Goal: Task Accomplishment & Management: Manage account settings

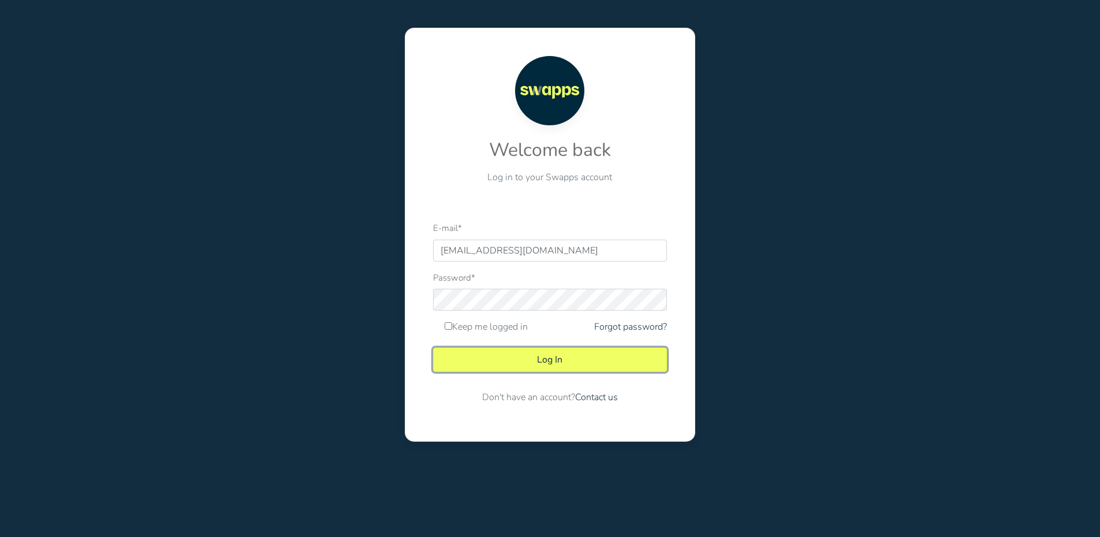
click at [578, 359] on button "Log In" at bounding box center [550, 359] width 234 height 24
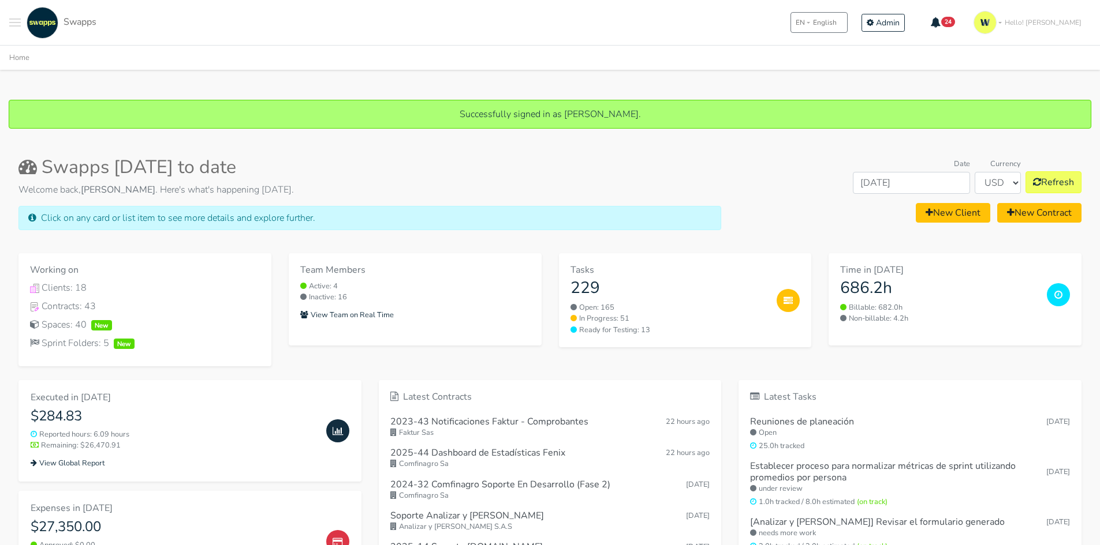
click at [21, 24] on div ".cls-1 { fill: #F15CFF; } .cls-2 { fill: #9a9a9a; } Clients Contracts Spaces Ne…" at bounding box center [52, 23] width 87 height 32
click at [12, 23] on span "Toggle navigation menu" at bounding box center [15, 22] width 12 height 1
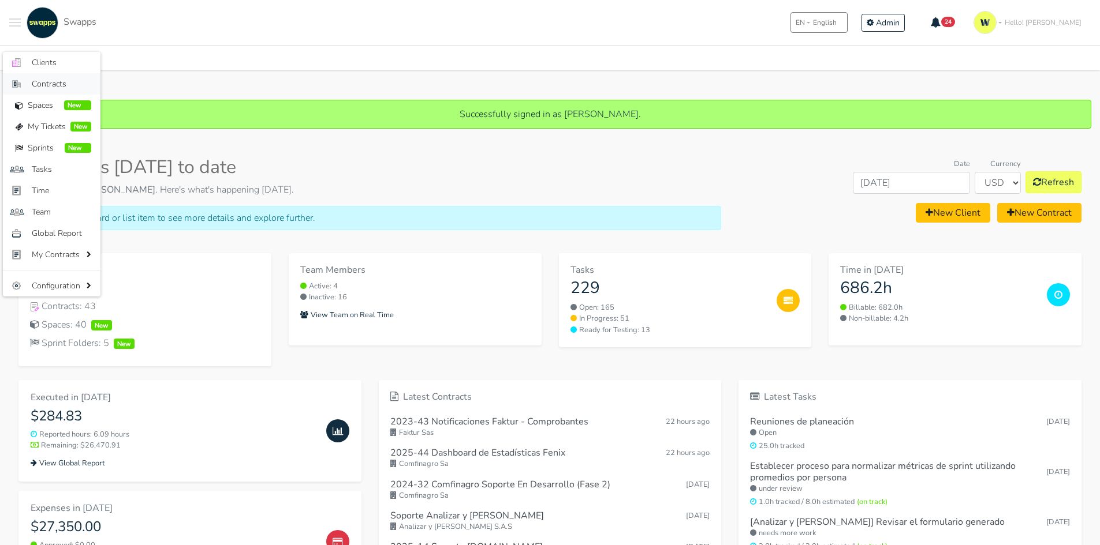
click at [54, 74] on link "Contracts" at bounding box center [52, 83] width 98 height 21
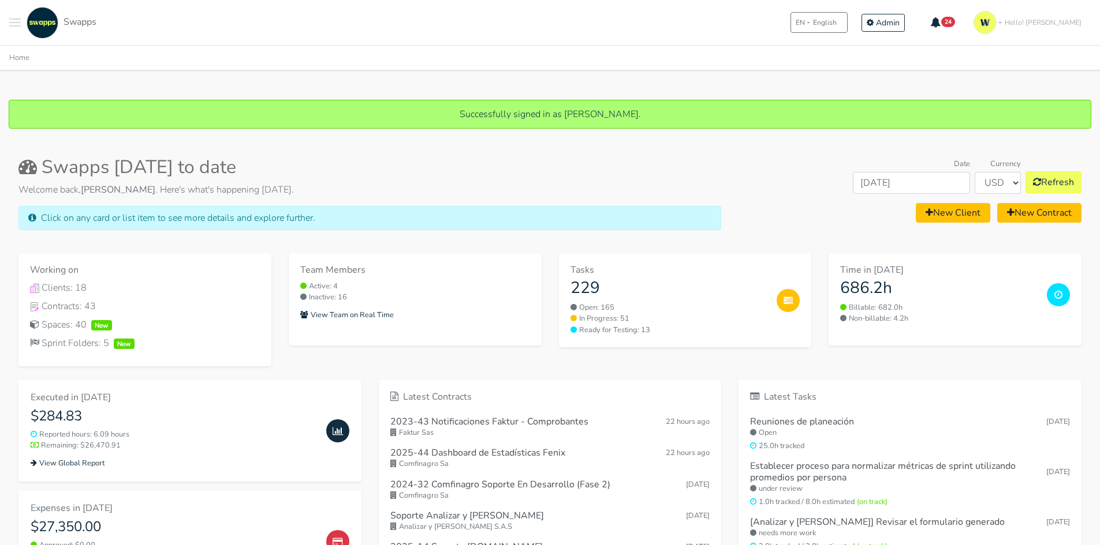
click at [14, 25] on span "Toggle navigation menu" at bounding box center [15, 25] width 12 height 1
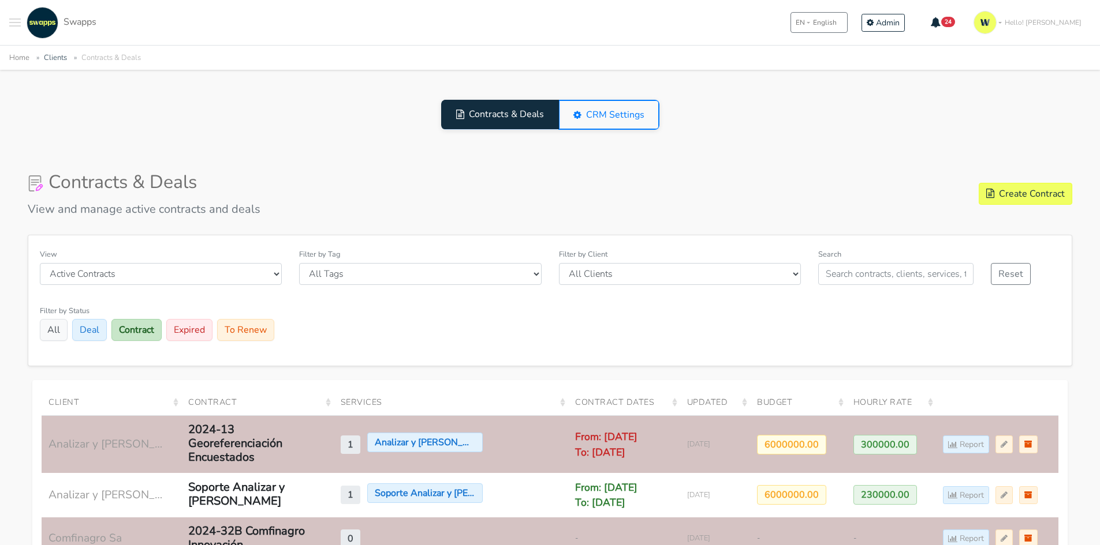
click at [12, 22] on span "Toggle navigation menu" at bounding box center [15, 22] width 12 height 1
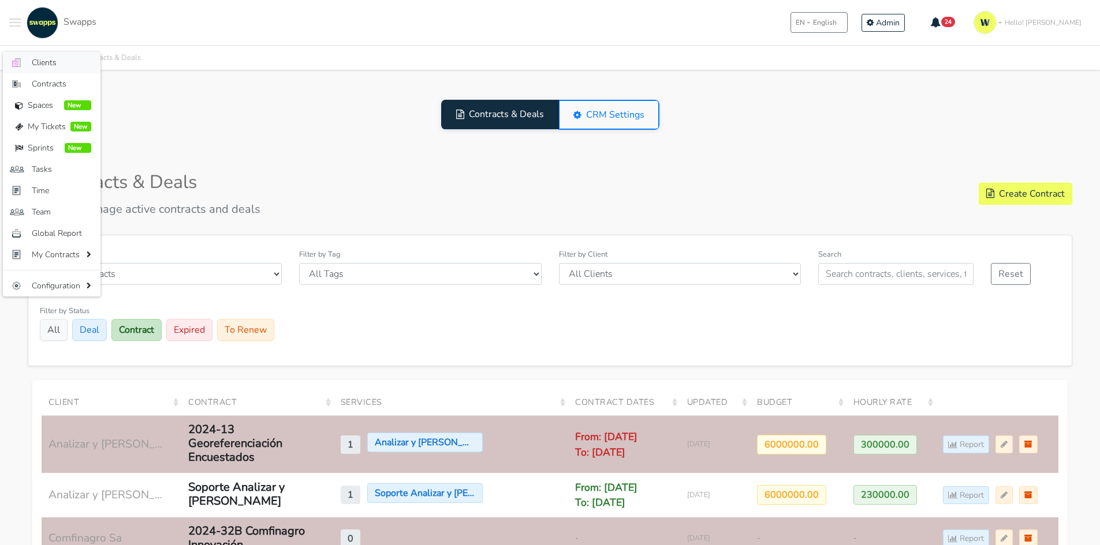
click at [53, 66] on span "Clients" at bounding box center [61, 63] width 59 height 12
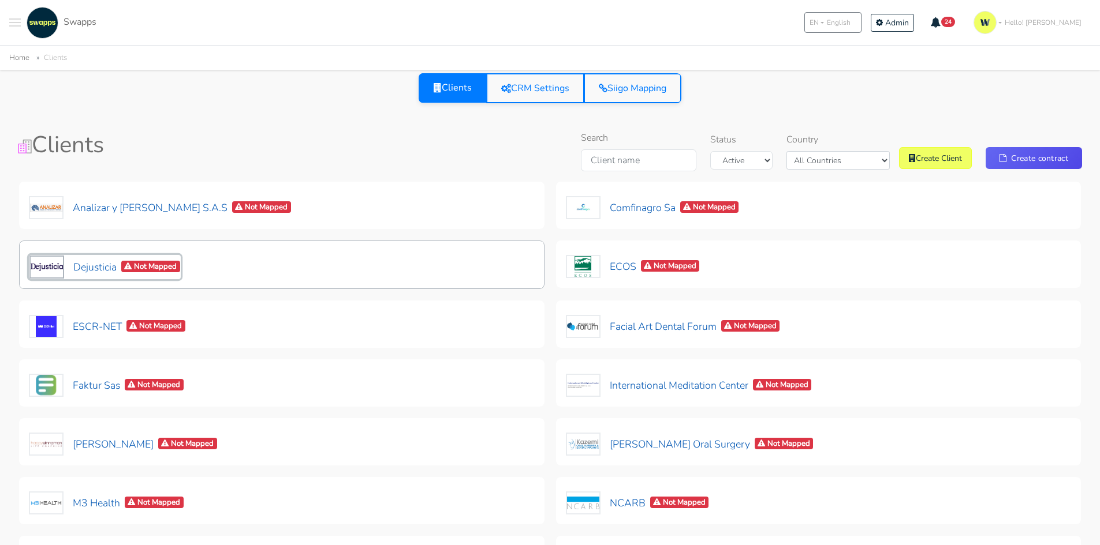
click at [96, 269] on button "Dejusticia Not Mapped" at bounding box center [105, 267] width 152 height 24
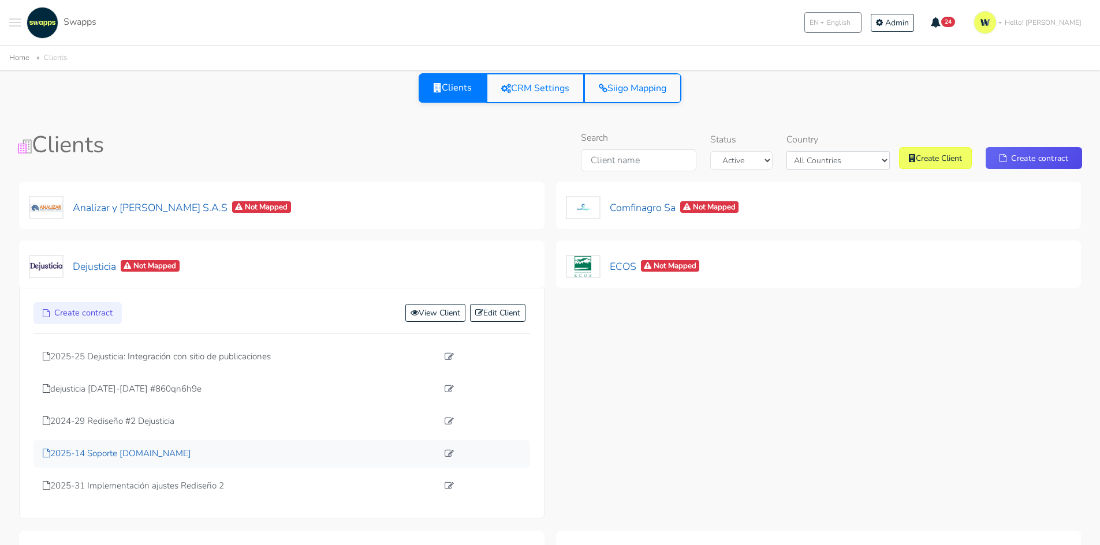
click at [142, 455] on p "2025-14 Soporte dejusticia.org" at bounding box center [240, 453] width 395 height 13
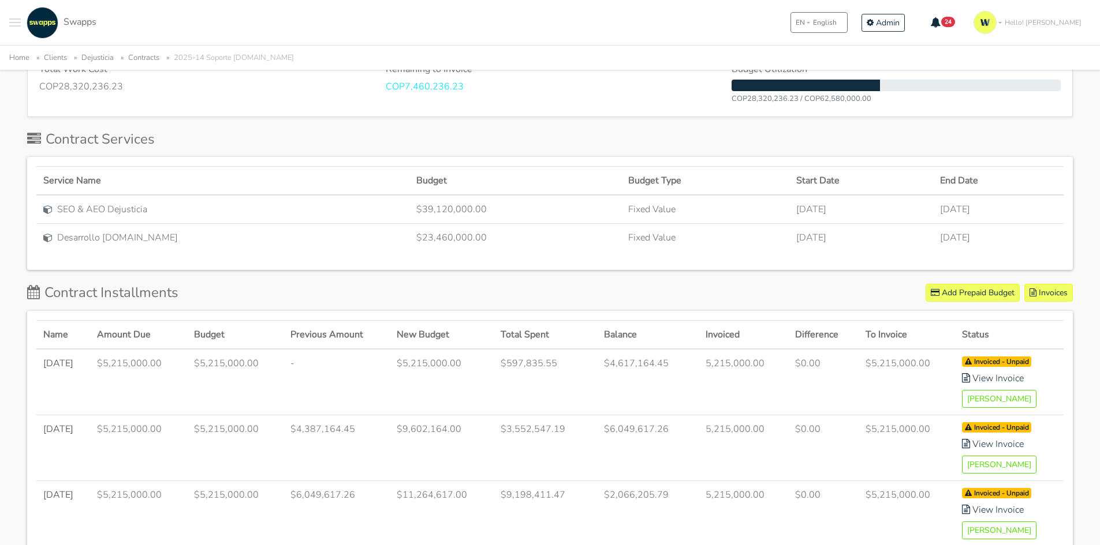
scroll to position [346, 0]
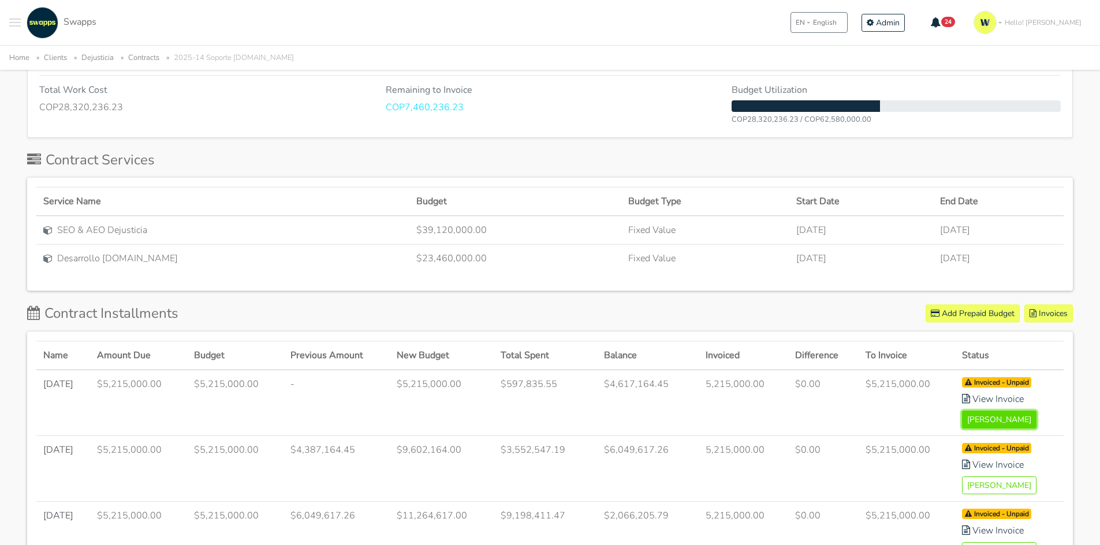
click at [989, 418] on button "Mark Paid" at bounding box center [999, 420] width 74 height 18
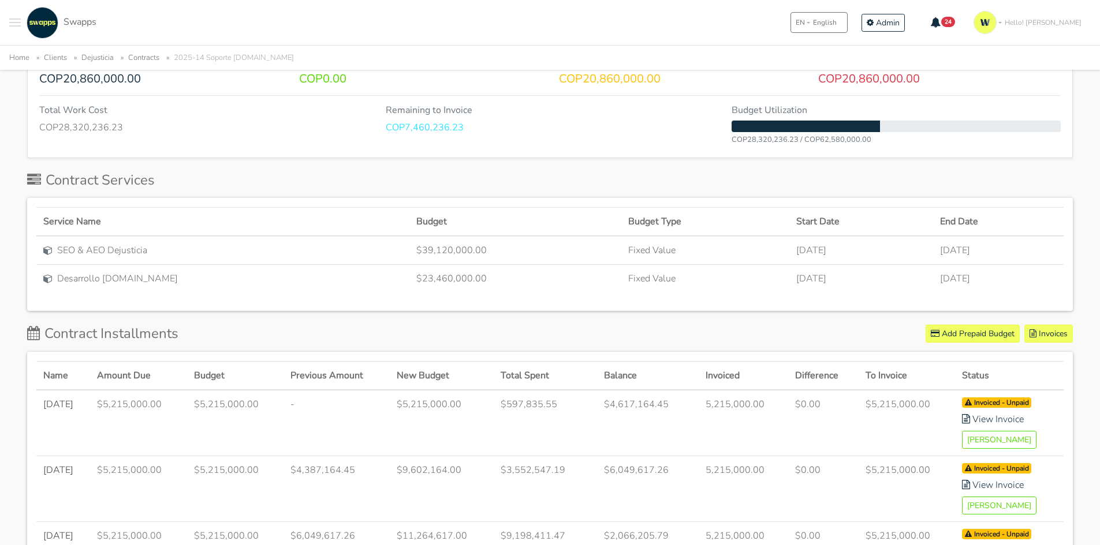
scroll to position [346, 0]
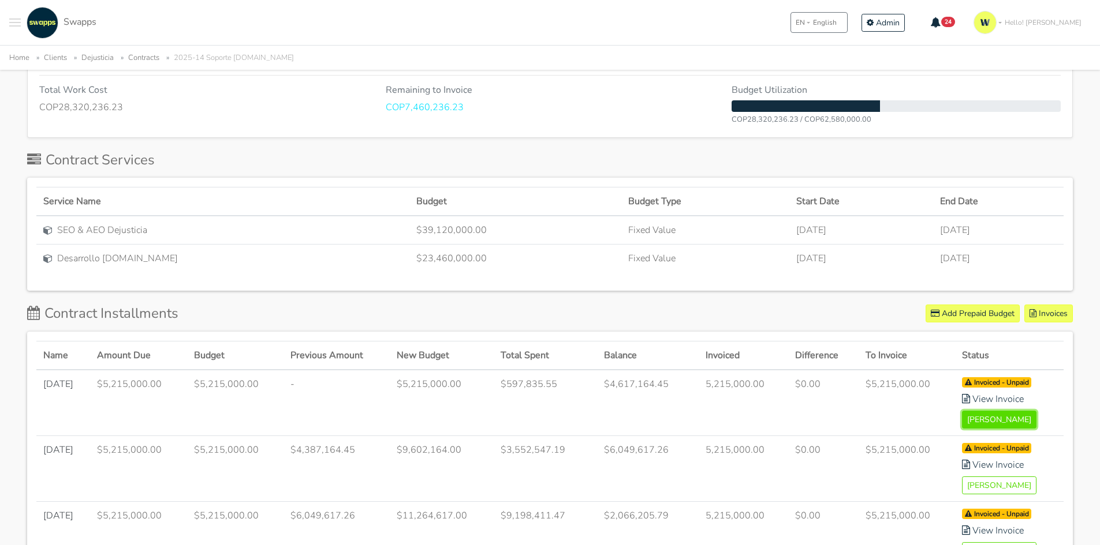
click at [974, 415] on button "Mark Paid" at bounding box center [999, 420] width 74 height 18
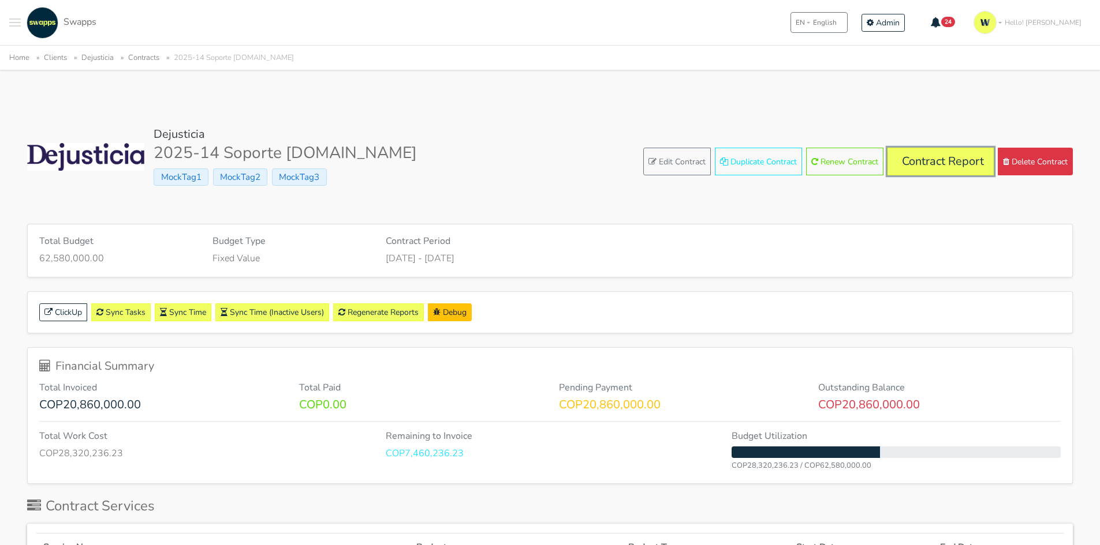
click at [933, 155] on link "Contract Report" at bounding box center [940, 162] width 106 height 28
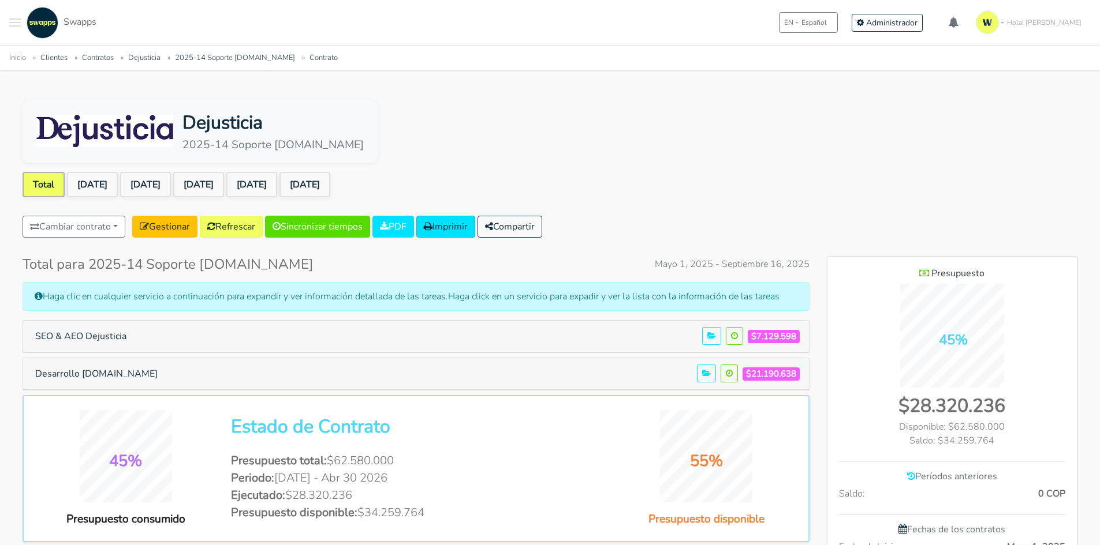
scroll to position [844, 250]
click at [109, 185] on link "[DATE]" at bounding box center [92, 184] width 51 height 25
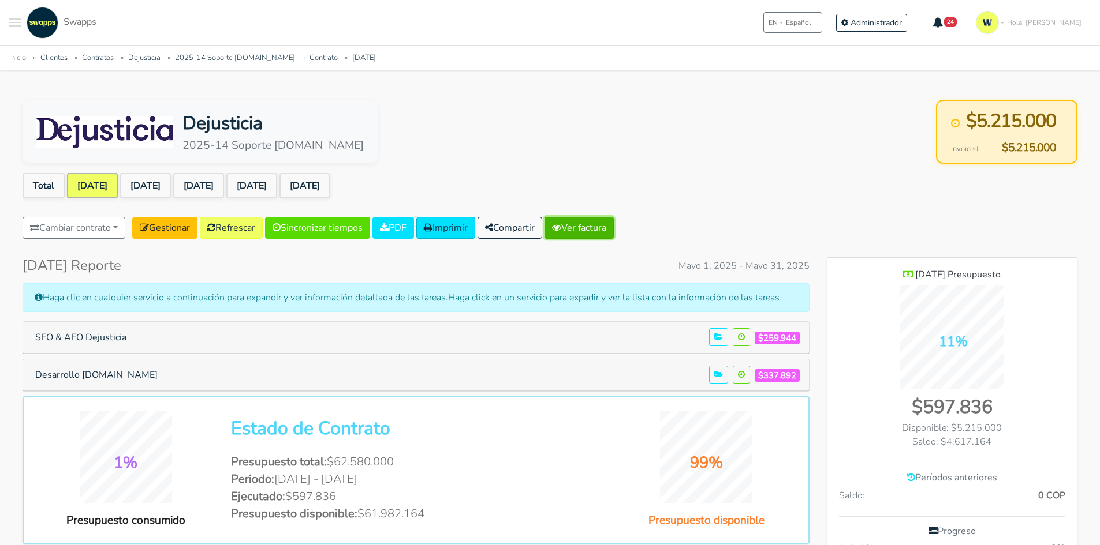
click at [588, 224] on link "Ver factura" at bounding box center [578, 228] width 69 height 22
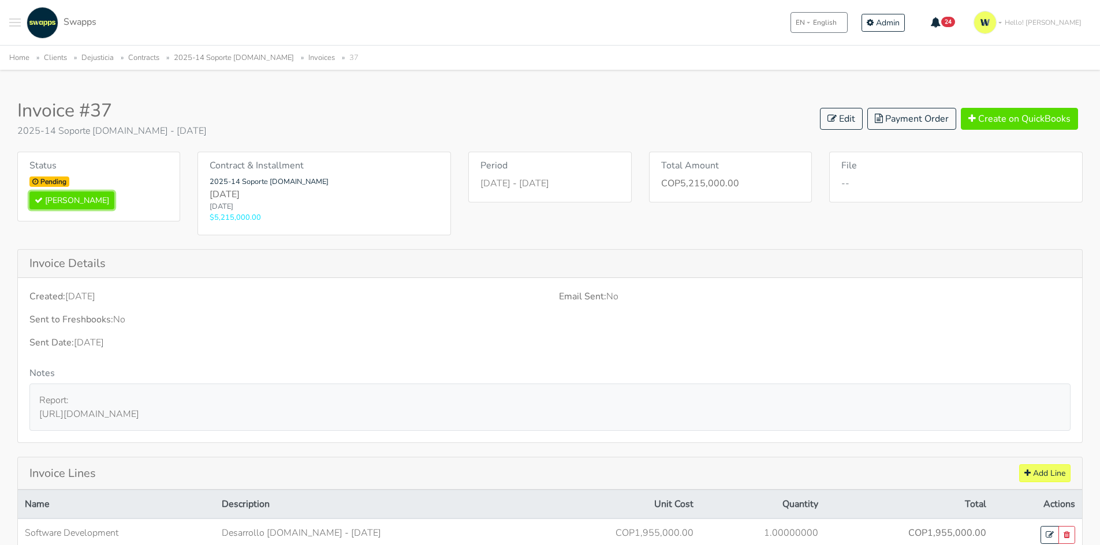
click at [68, 199] on button "[PERSON_NAME]" at bounding box center [71, 201] width 85 height 18
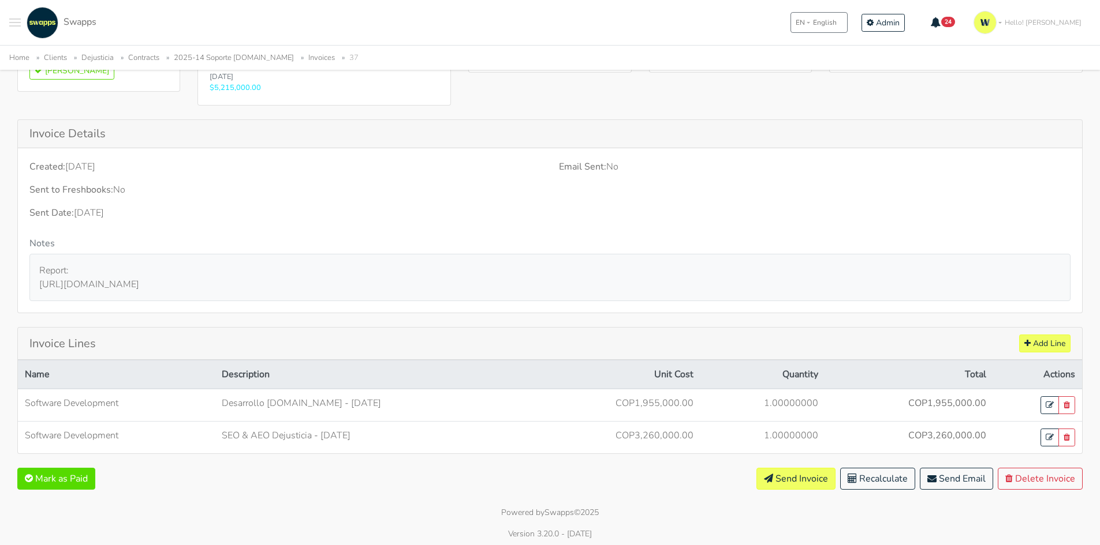
scroll to position [134, 0]
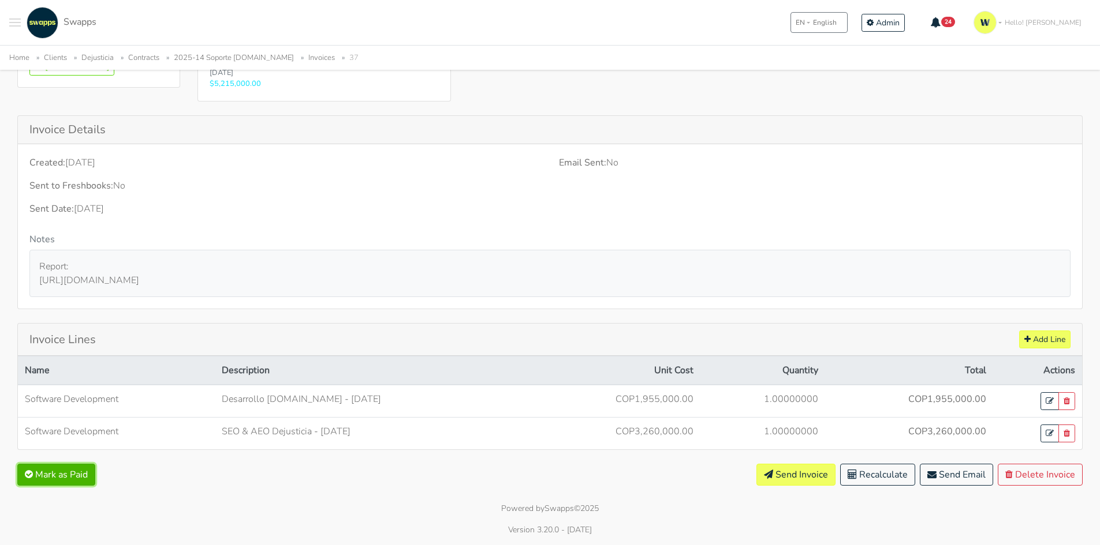
click at [69, 473] on button "Mark as Paid" at bounding box center [56, 475] width 78 height 22
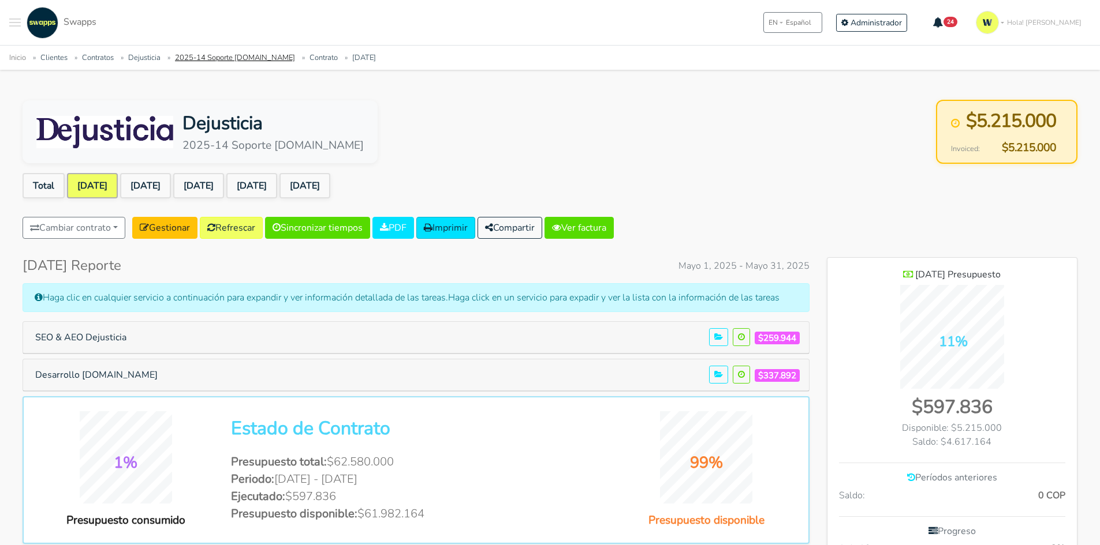
click at [208, 57] on link "2025-14 Soporte [DOMAIN_NAME]" at bounding box center [235, 58] width 120 height 10
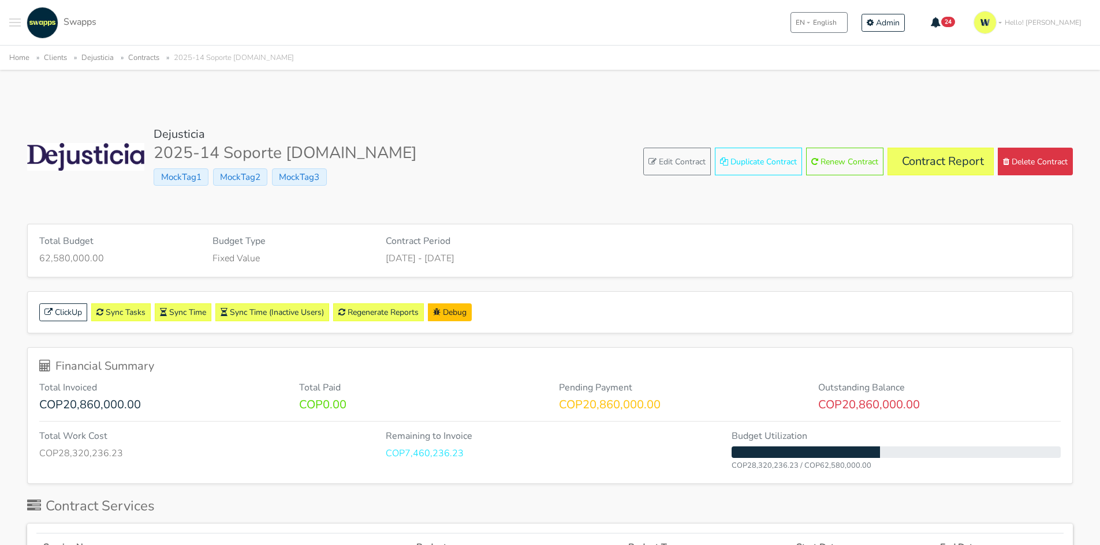
click at [492, 159] on div "Dejusticia 2025-14 Soporte [DOMAIN_NAME] MockTag1 MockTag2 MockTag3 Edit Contra…" at bounding box center [549, 162] width 1045 height 69
click at [131, 311] on link "Sync Tasks" at bounding box center [120, 313] width 59 height 18
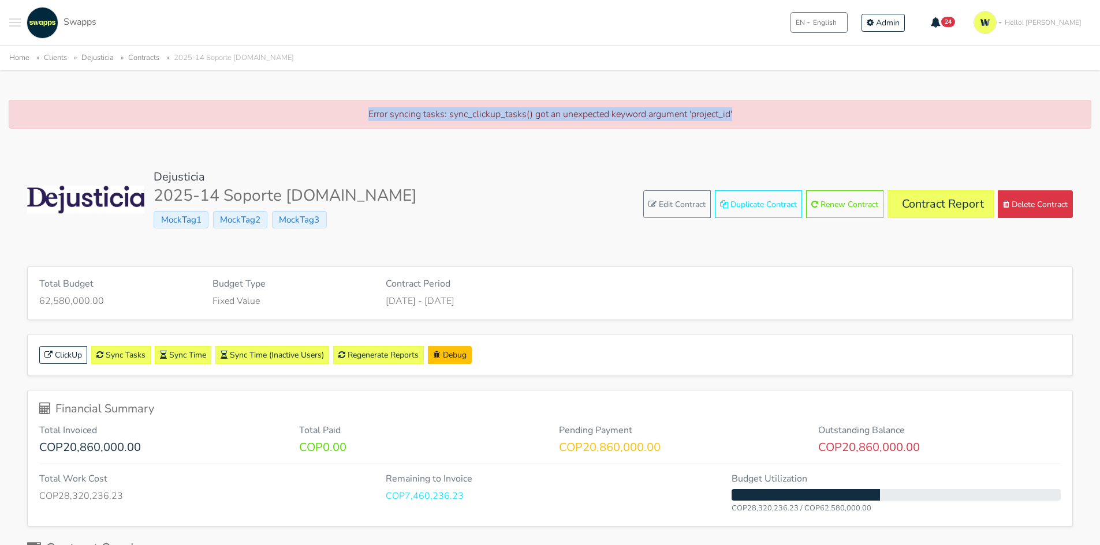
drag, startPoint x: 743, startPoint y: 115, endPoint x: 360, endPoint y: 113, distance: 383.3
click at [360, 113] on p "Error syncing tasks: sync_clickup_tasks() got an unexpected keyword argument 'p…" at bounding box center [550, 114] width 1058 height 14
copy p "Error syncing tasks: sync_clickup_tasks() got an unexpected keyword argument 'p…"
click at [491, 180] on div "Dejusticia 2025-14 Soporte [DOMAIN_NAME] MockTag1 MockTag2 MockTag3 Edit Contra…" at bounding box center [549, 204] width 1045 height 69
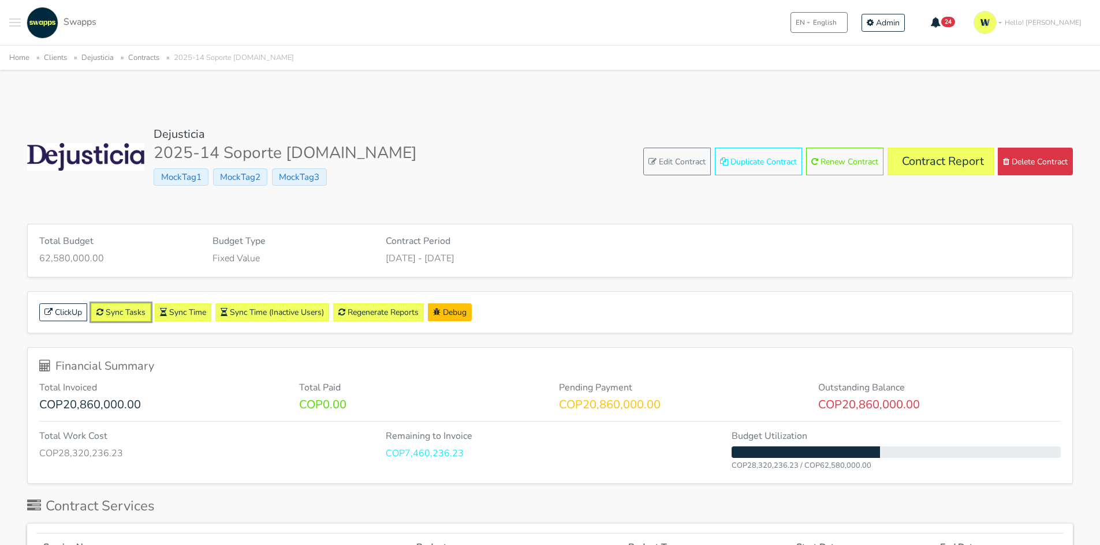
click at [123, 309] on link "Sync Tasks" at bounding box center [120, 313] width 59 height 18
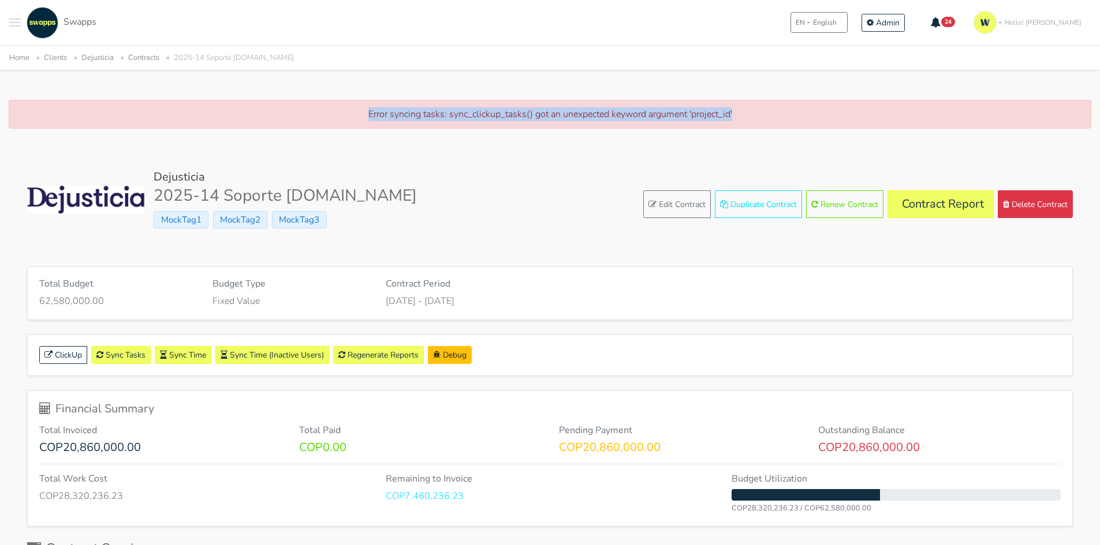
drag, startPoint x: 360, startPoint y: 115, endPoint x: 748, endPoint y: 111, distance: 388.5
click at [748, 111] on p "Error syncing tasks: sync_clickup_tasks() got an unexpected keyword argument 'p…" at bounding box center [550, 114] width 1058 height 14
drag, startPoint x: 754, startPoint y: 115, endPoint x: 343, endPoint y: 114, distance: 411.6
click at [343, 114] on p "Error syncing tasks: sync_clickup_tasks() got an unexpected keyword argument 'p…" at bounding box center [550, 114] width 1058 height 14
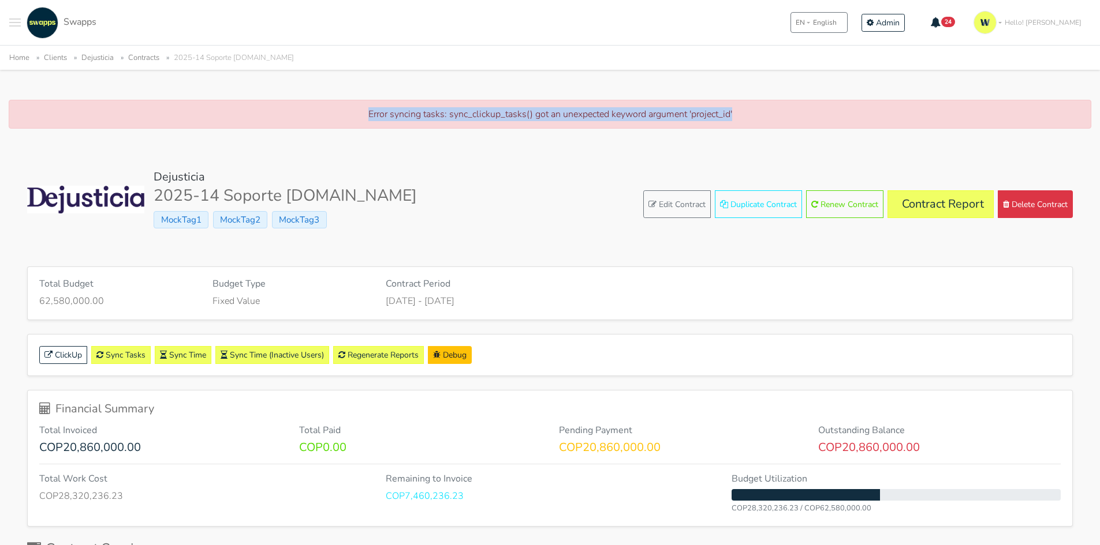
copy p "Error syncing tasks: sync_clickup_tasks() got an unexpected keyword argument 'p…"
click at [569, 201] on div "Dejusticia 2025-14 Soporte Dejusticia.Org MockTag1 MockTag2 MockTag3 Edit Contr…" at bounding box center [549, 204] width 1045 height 69
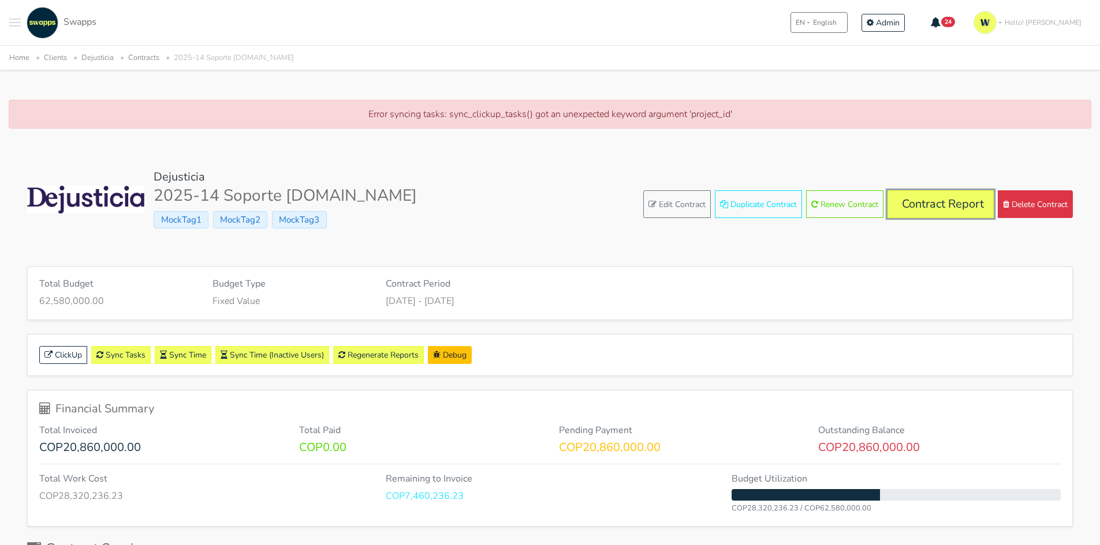
click at [923, 205] on link "Contract Report" at bounding box center [940, 204] width 106 height 28
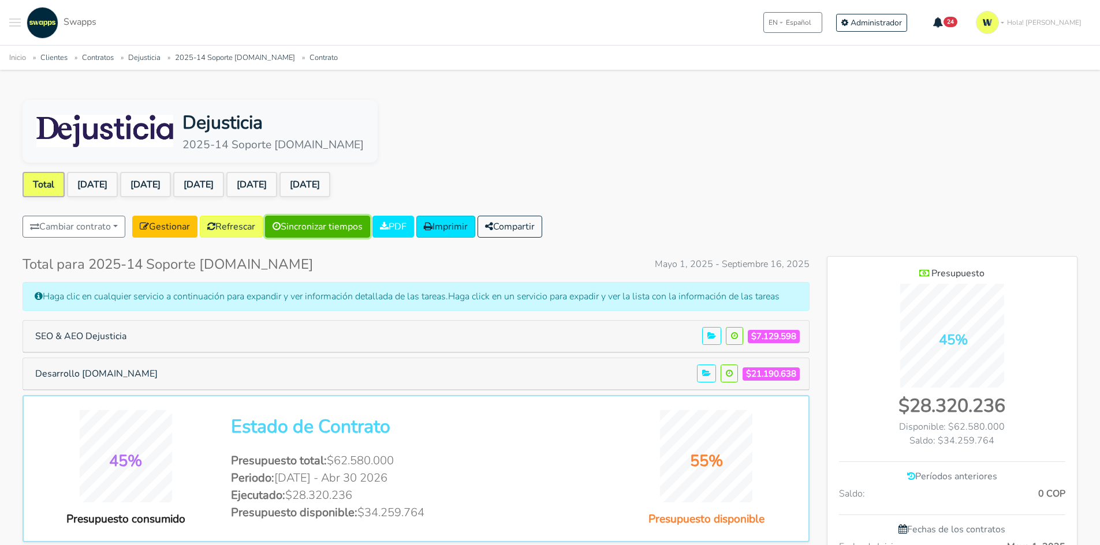
click at [313, 223] on link "Sincronizar tiempos" at bounding box center [317, 227] width 105 height 22
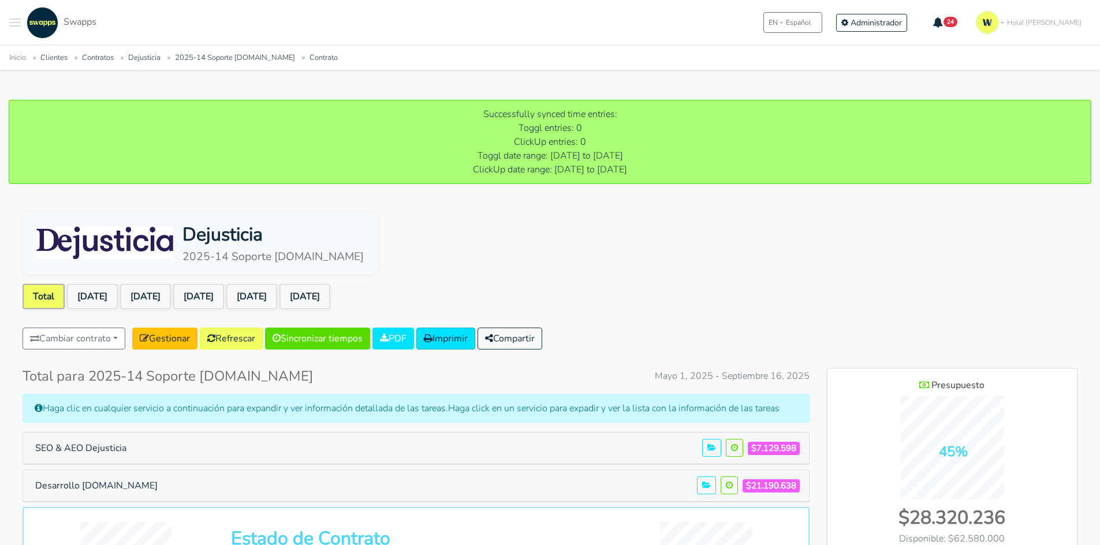
click at [13, 21] on button "Toggle navigation menu" at bounding box center [15, 23] width 12 height 32
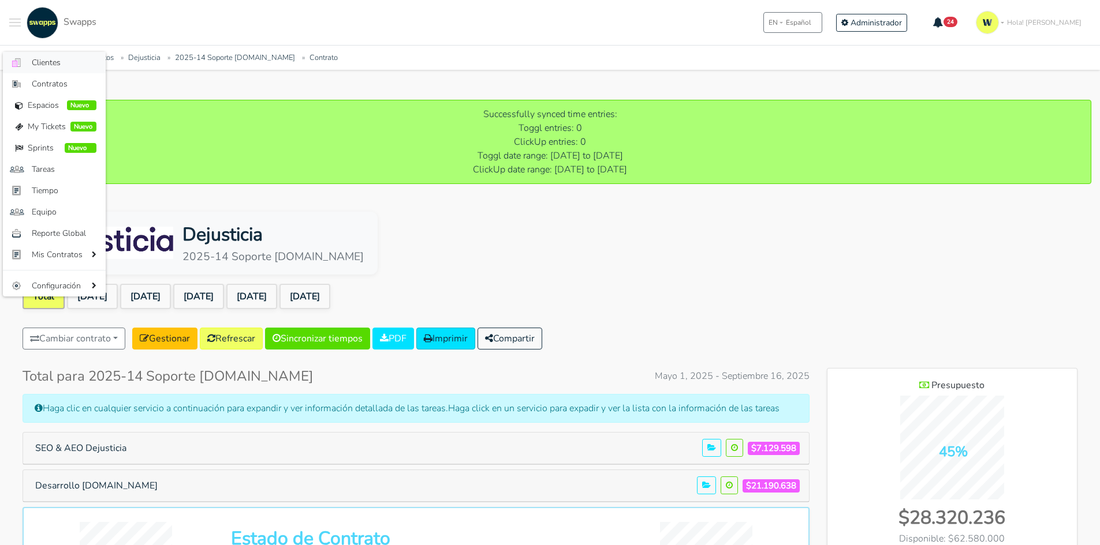
click at [65, 62] on span "Clientes" at bounding box center [64, 63] width 65 height 12
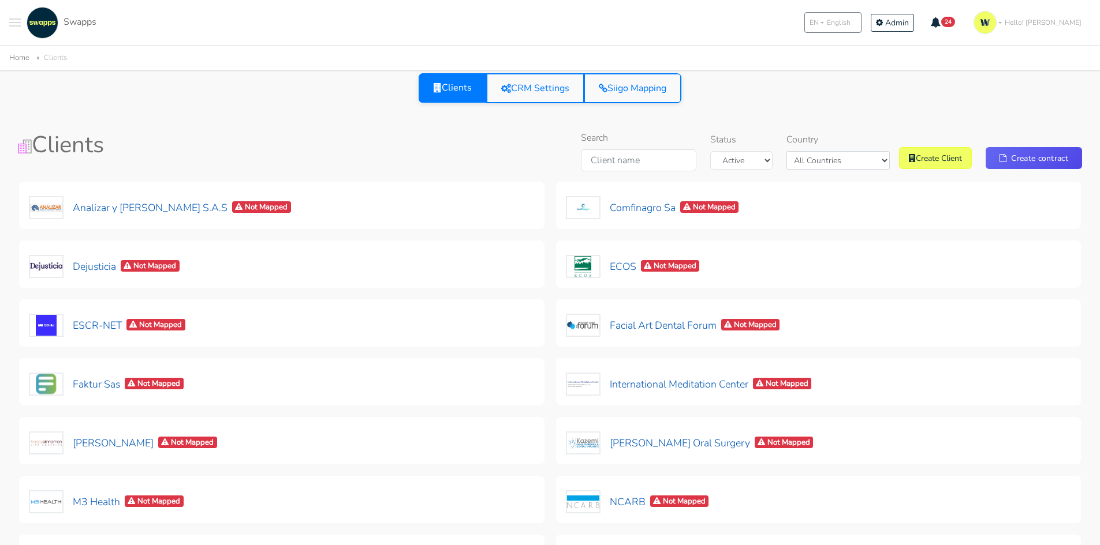
click at [20, 18] on span at bounding box center [15, 18] width 12 height 1
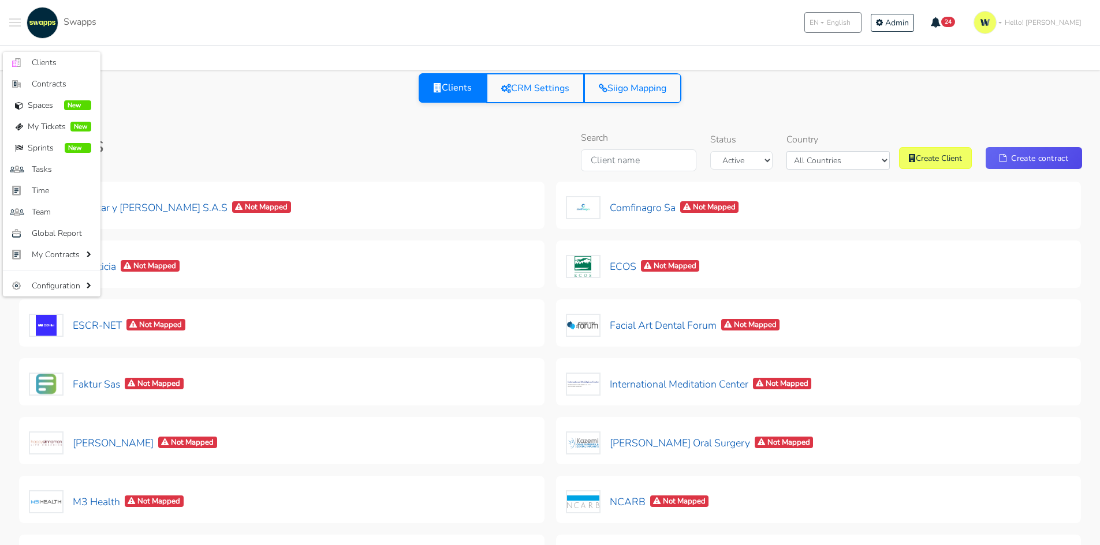
click at [335, 129] on div "Clients CRM Settings Siigo Mapping Clients Search Status Active Archived Countr…" at bounding box center [549, 389] width 1073 height 633
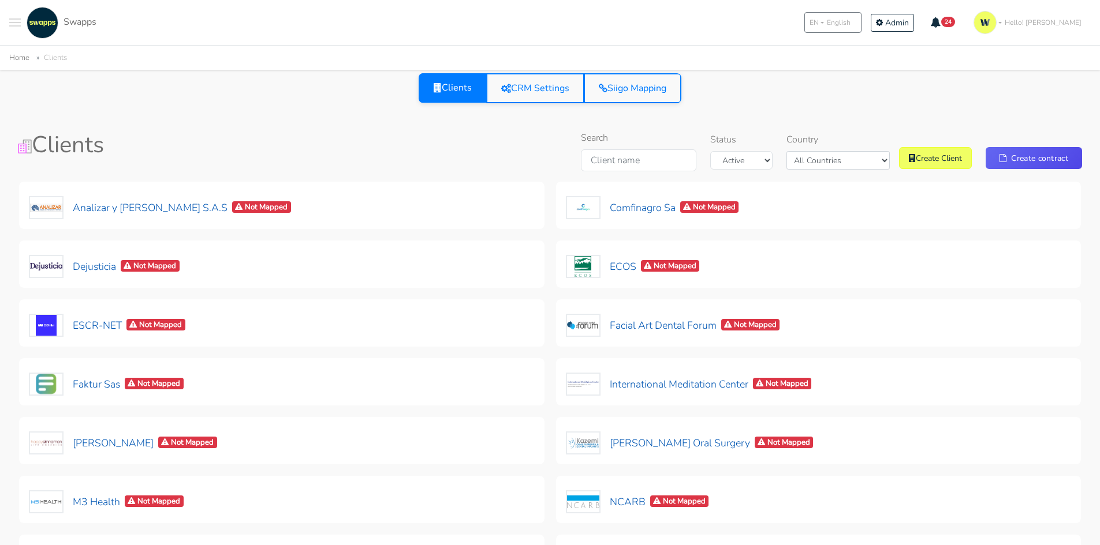
click at [840, 94] on div "Clients CRM Settings Siigo Mapping" at bounding box center [550, 88] width 1064 height 30
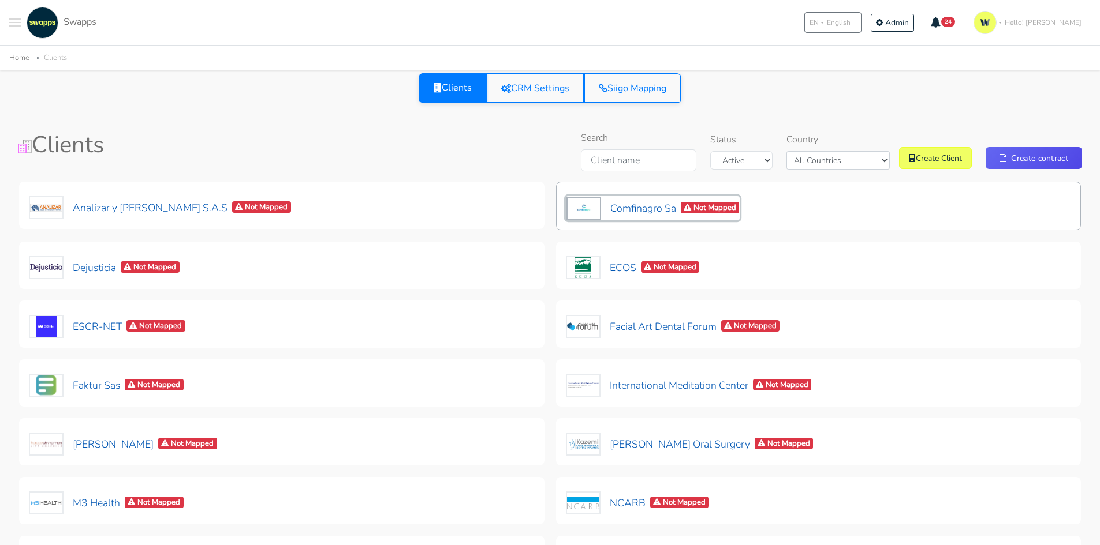
click at [638, 208] on button "Comfinagro Sa Not Mapped" at bounding box center [653, 208] width 174 height 24
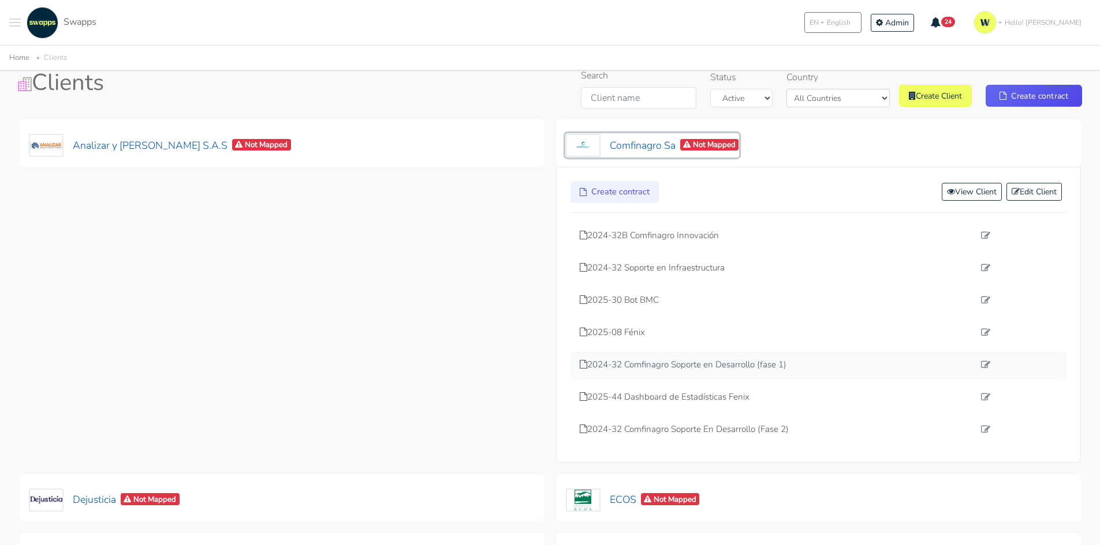
scroll to position [173, 0]
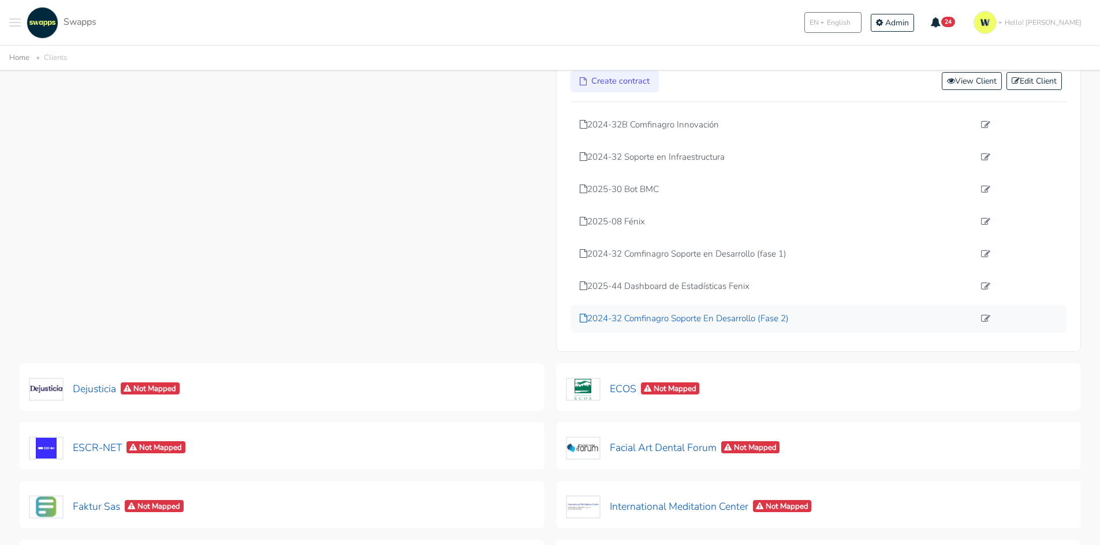
click at [667, 322] on p "2024-32 Comfinagro Soporte En Desarrollo (Fase 2)" at bounding box center [777, 318] width 395 height 13
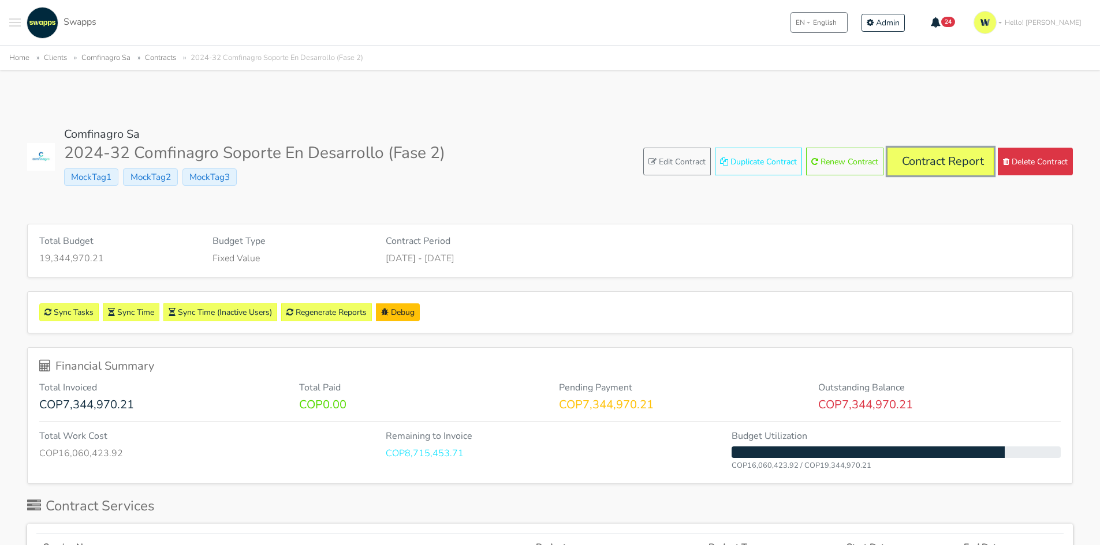
click at [951, 157] on link "Contract Report" at bounding box center [940, 162] width 106 height 28
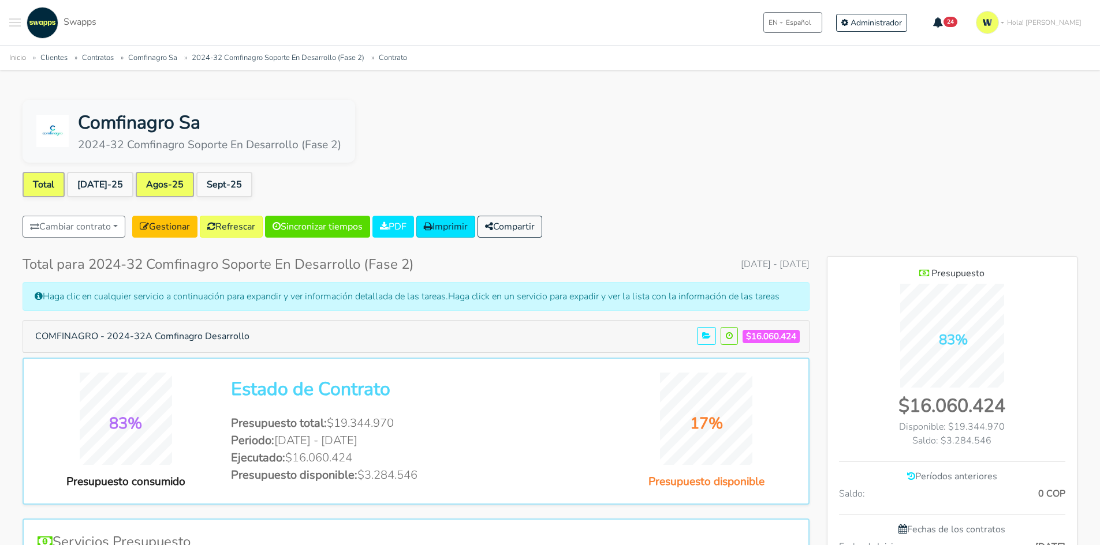
click at [141, 177] on link "Agos-25" at bounding box center [165, 184] width 58 height 25
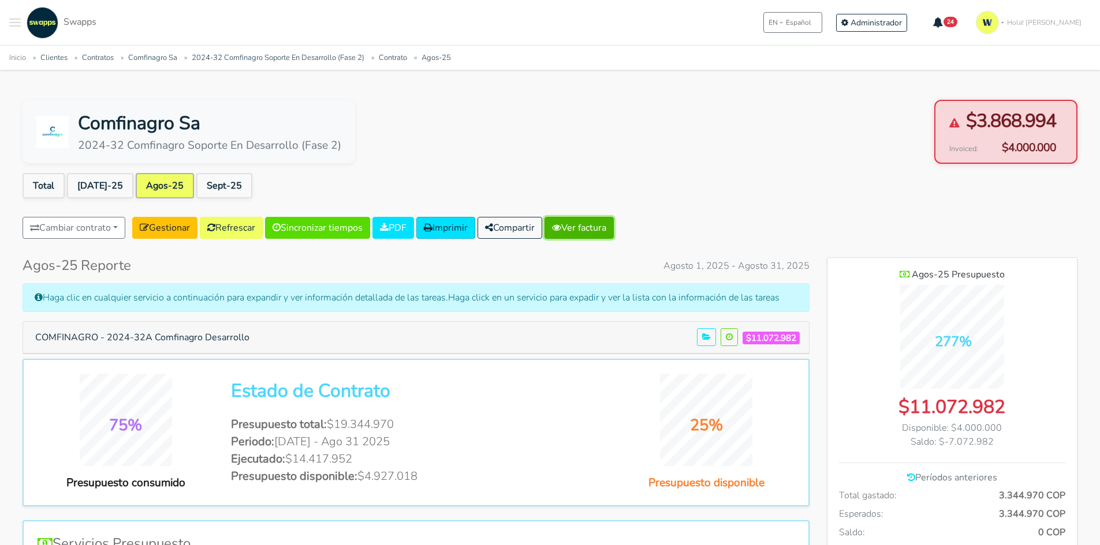
click at [594, 229] on link "Ver factura" at bounding box center [578, 228] width 69 height 22
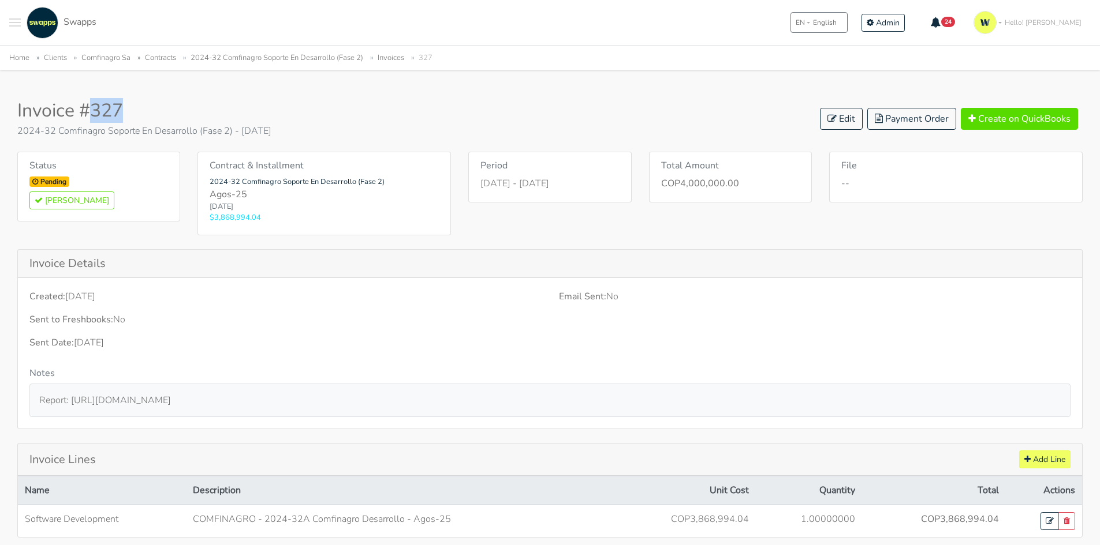
drag, startPoint x: 123, startPoint y: 109, endPoint x: 85, endPoint y: 113, distance: 37.7
click at [85, 113] on h2 "Invoice #327" at bounding box center [144, 111] width 254 height 22
drag, startPoint x: 79, startPoint y: 110, endPoint x: 143, endPoint y: 103, distance: 64.4
click at [143, 103] on h2 "Invoice #327" at bounding box center [144, 111] width 254 height 22
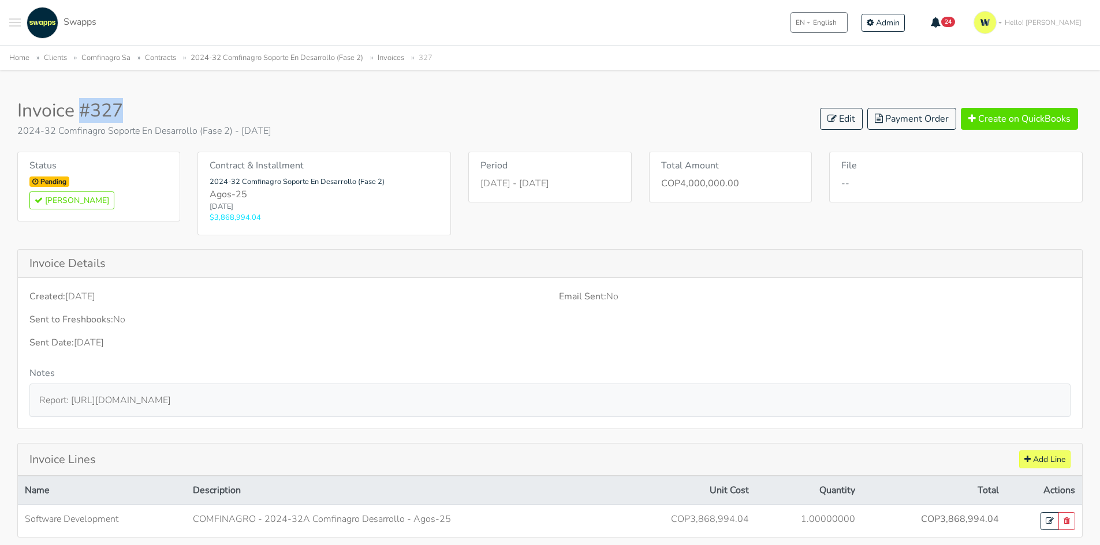
click at [107, 103] on h2 "Invoice #327" at bounding box center [144, 111] width 254 height 22
drag, startPoint x: 90, startPoint y: 107, endPoint x: 151, endPoint y: 102, distance: 60.8
click at [151, 102] on h2 "Invoice #327" at bounding box center [144, 111] width 254 height 22
click at [110, 106] on h2 "Invoice #327" at bounding box center [144, 111] width 254 height 22
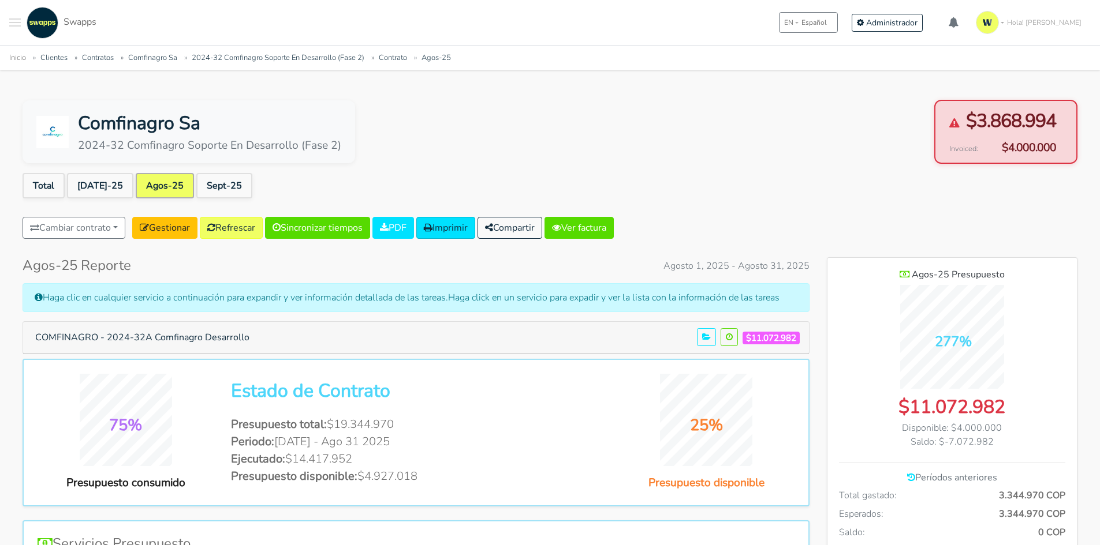
scroll to position [842, 250]
click at [212, 190] on link "Sept-25" at bounding box center [224, 185] width 56 height 25
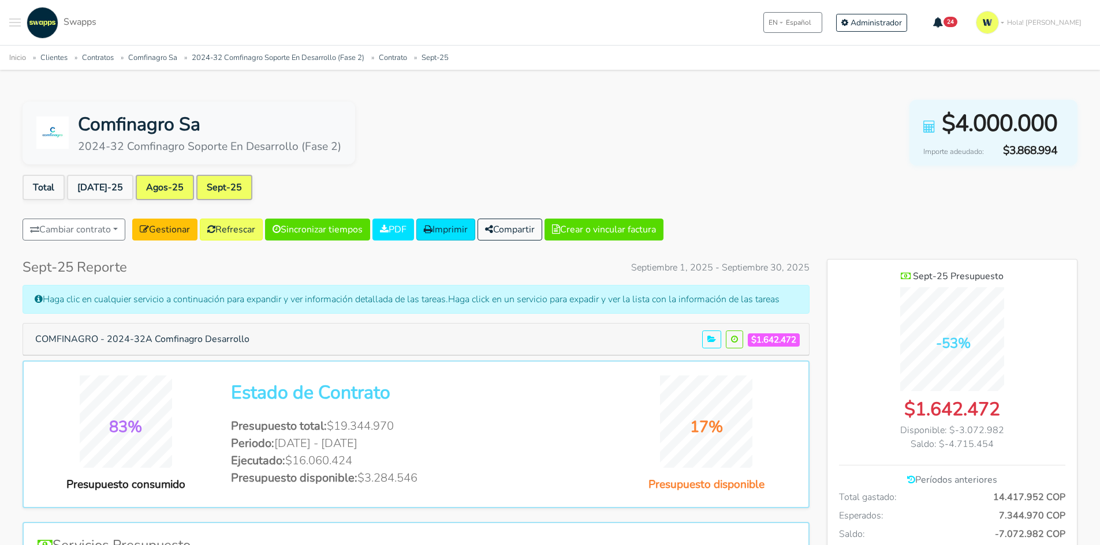
click at [139, 192] on link "Agos-25" at bounding box center [165, 187] width 58 height 25
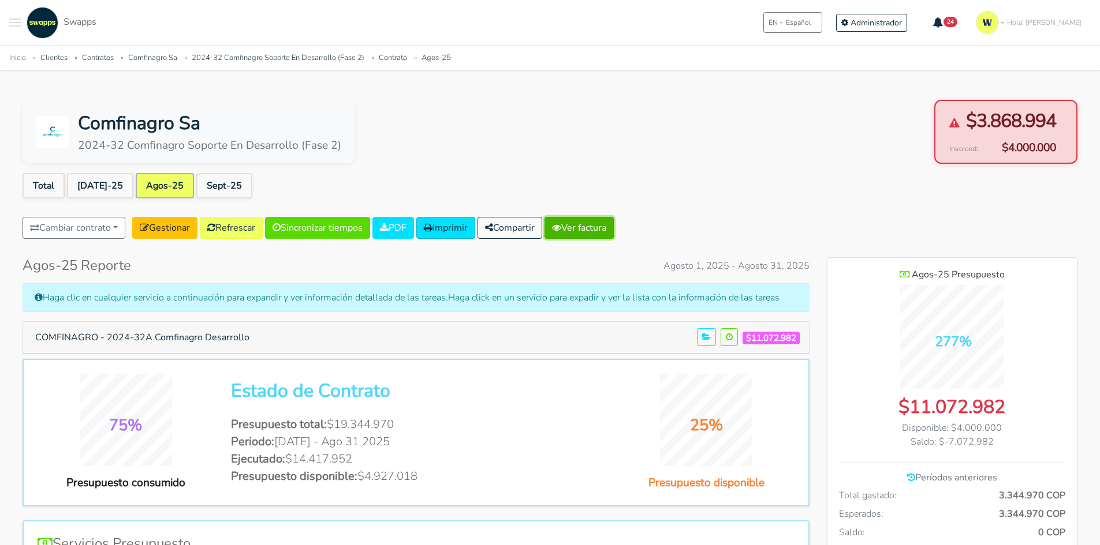
click at [600, 225] on link "Ver factura" at bounding box center [578, 228] width 69 height 22
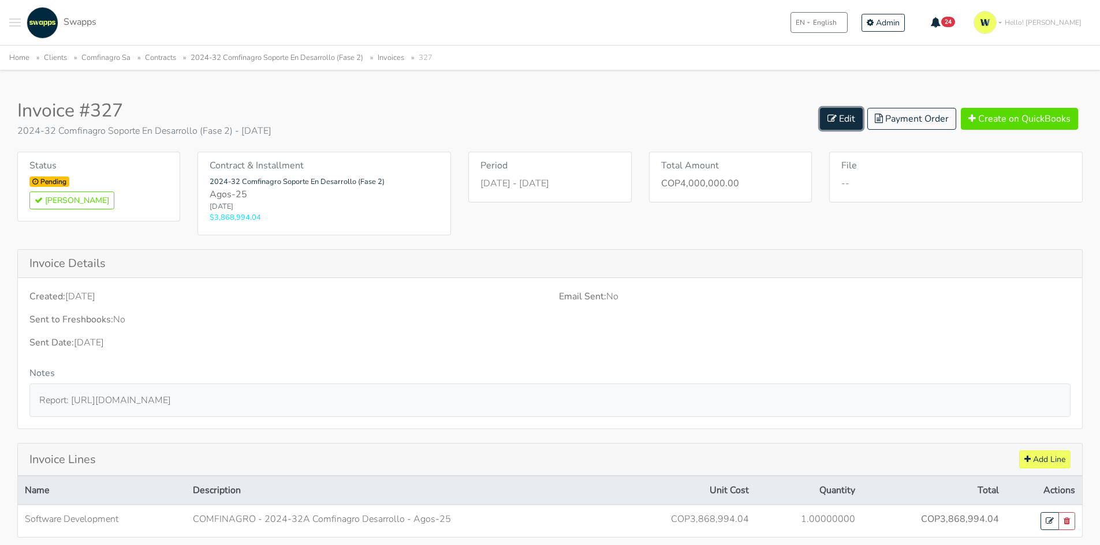
click at [831, 119] on icon at bounding box center [831, 118] width 9 height 9
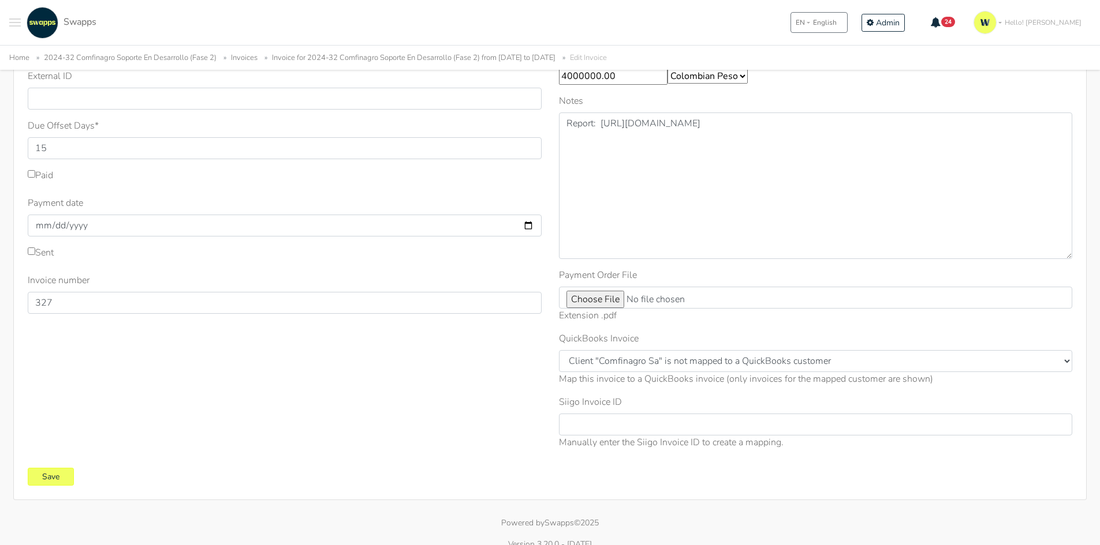
scroll to position [215, 0]
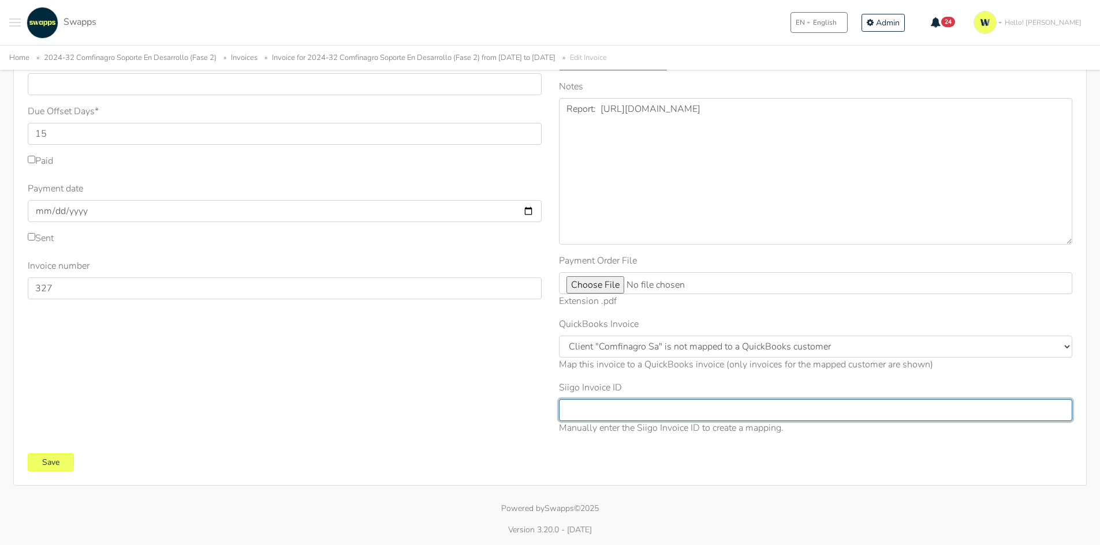
click at [682, 403] on input "Siigo Invoice ID" at bounding box center [816, 410] width 514 height 22
click at [660, 418] on input "Siigo Invoice ID" at bounding box center [816, 410] width 514 height 22
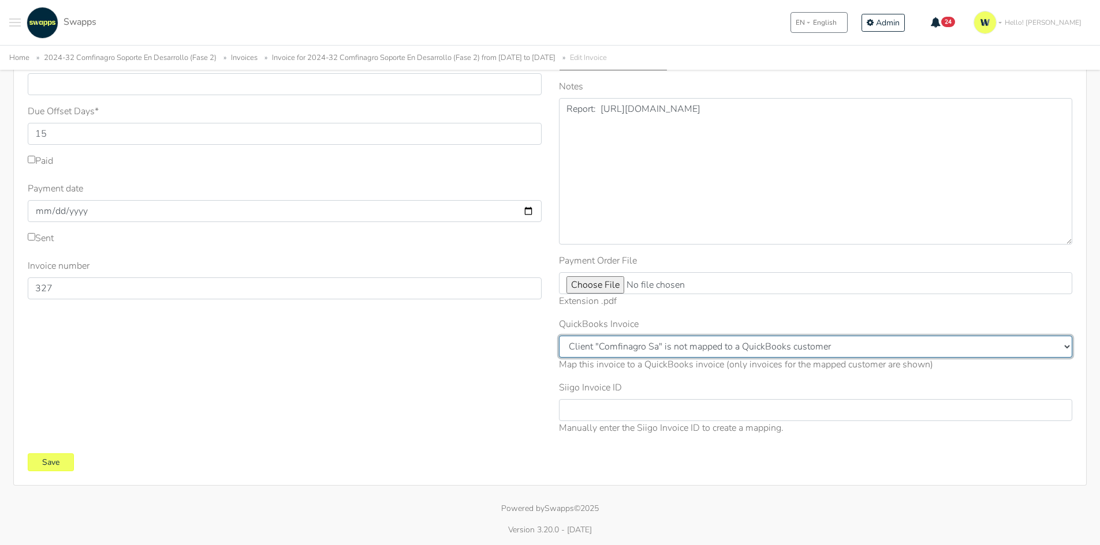
click at [727, 352] on select "Client "Comfinagro Sa" is not mapped to a QuickBooks customer" at bounding box center [816, 347] width 514 height 22
click at [730, 346] on select "Client "Comfinagro Sa" is not mapped to a QuickBooks customer" at bounding box center [816, 347] width 514 height 22
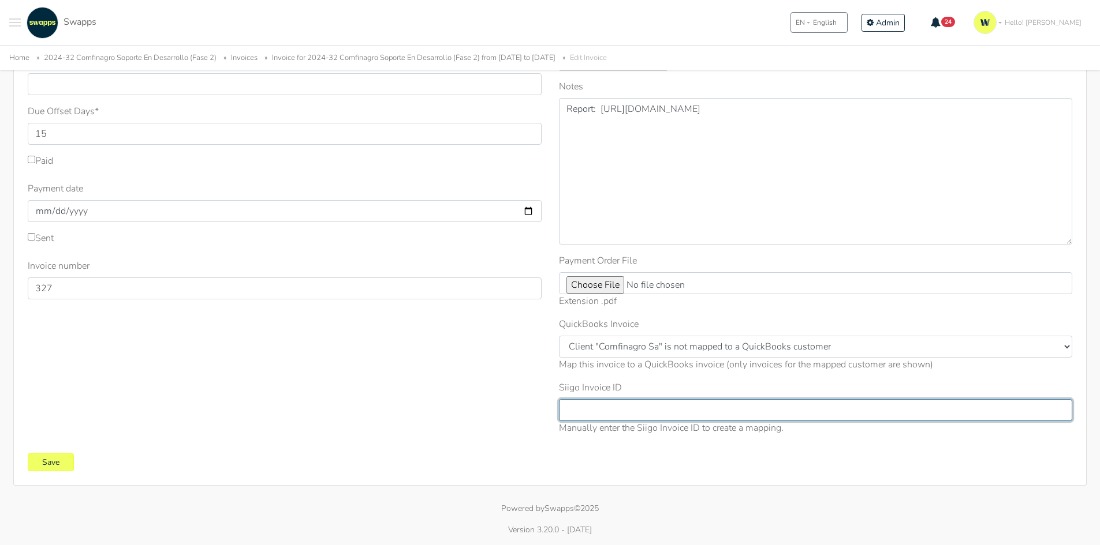
click at [673, 419] on input "Siigo Invoice ID" at bounding box center [816, 410] width 514 height 22
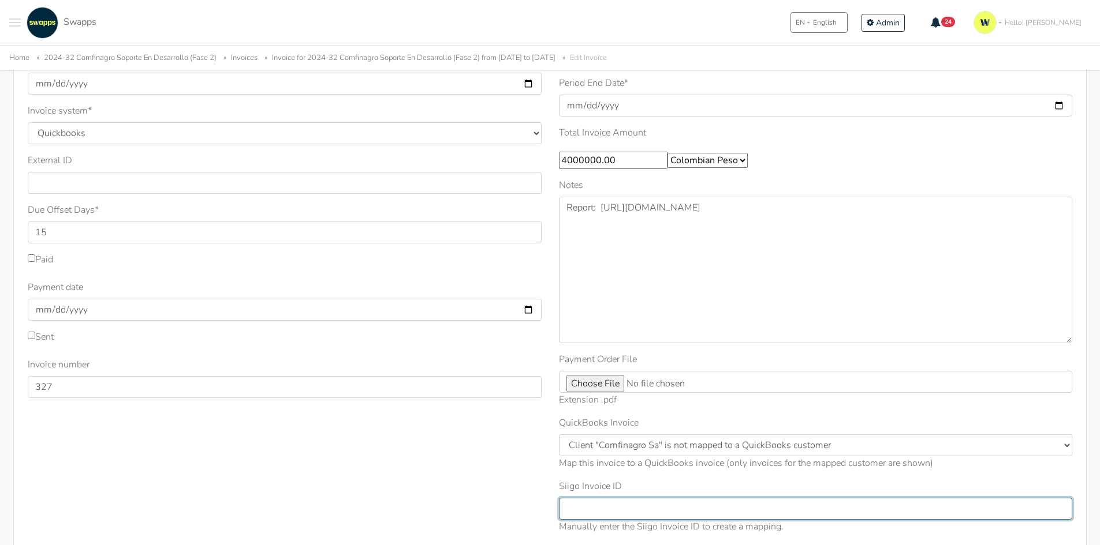
scroll to position [0, 0]
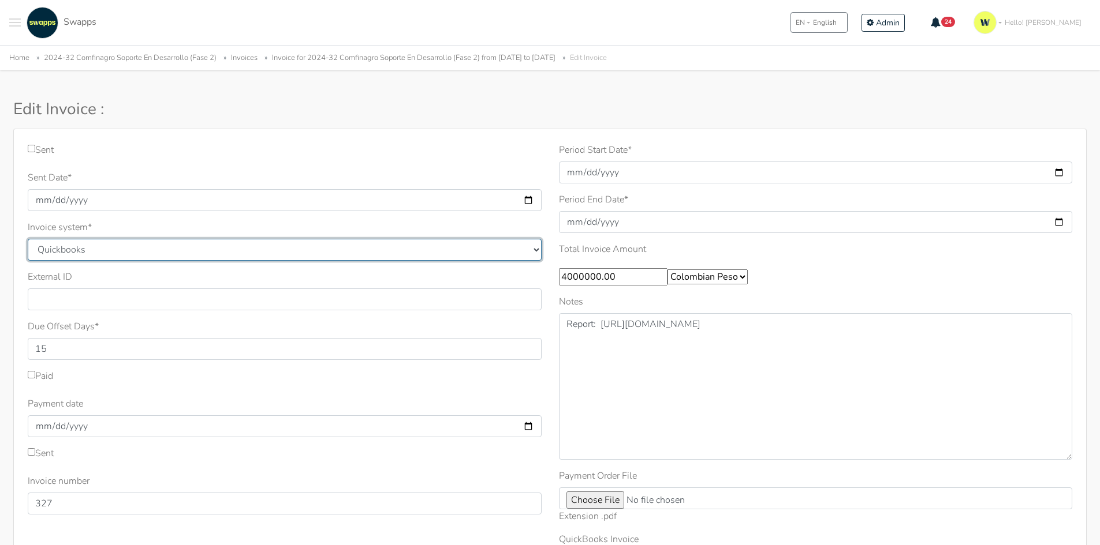
click at [536, 250] on select "Quickbooks Samba Siigo" at bounding box center [285, 250] width 514 height 22
select select "siigo"
click at [28, 239] on select "Quickbooks Samba Siigo" at bounding box center [285, 250] width 514 height 22
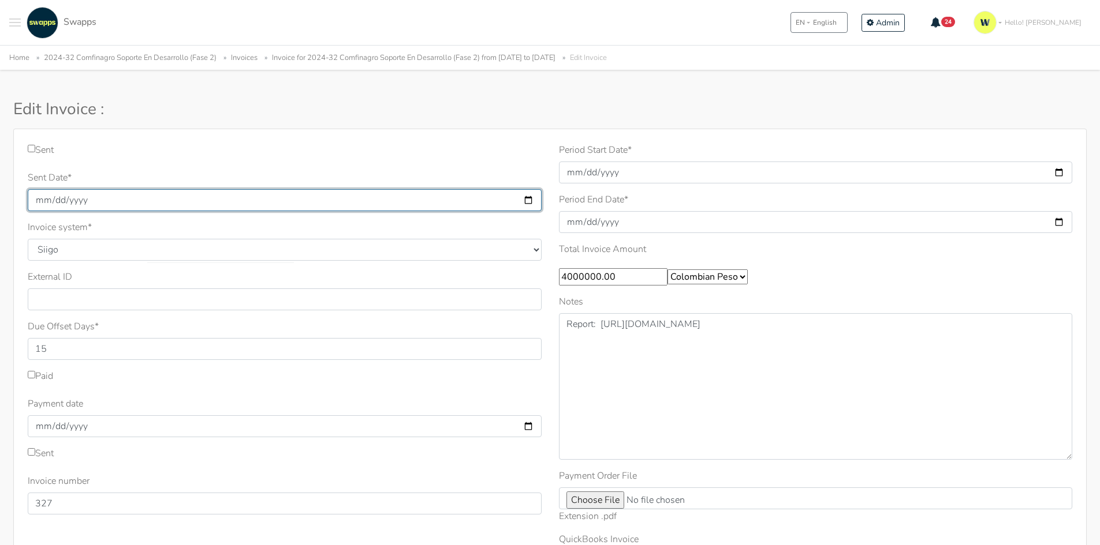
click at [366, 211] on input "2025-09-12" at bounding box center [285, 200] width 514 height 22
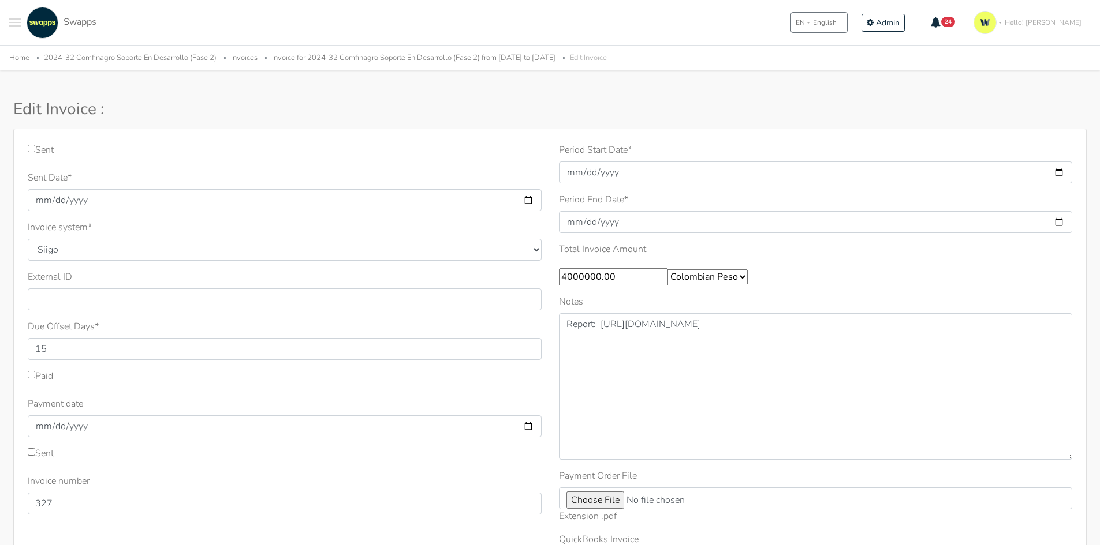
click at [365, 221] on div "Invoice system * Quickbooks Samba Siigo" at bounding box center [285, 241] width 514 height 40
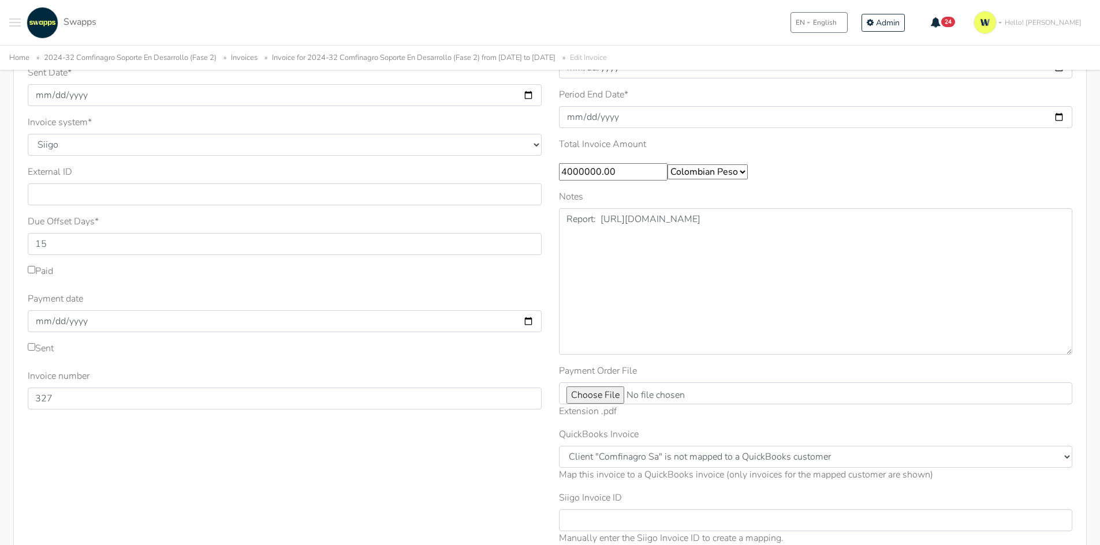
scroll to position [115, 0]
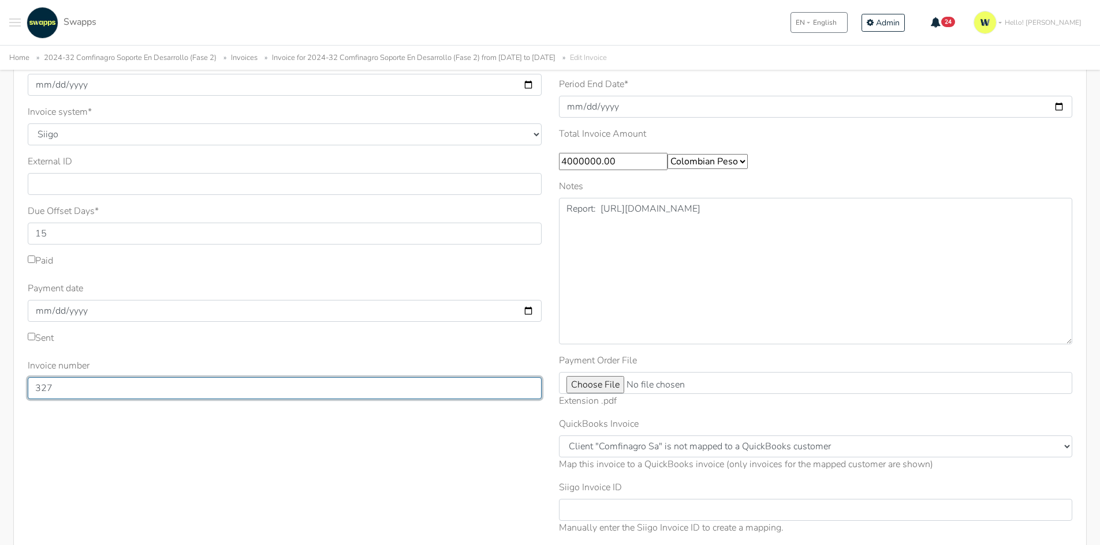
click at [59, 393] on input "327" at bounding box center [285, 389] width 514 height 22
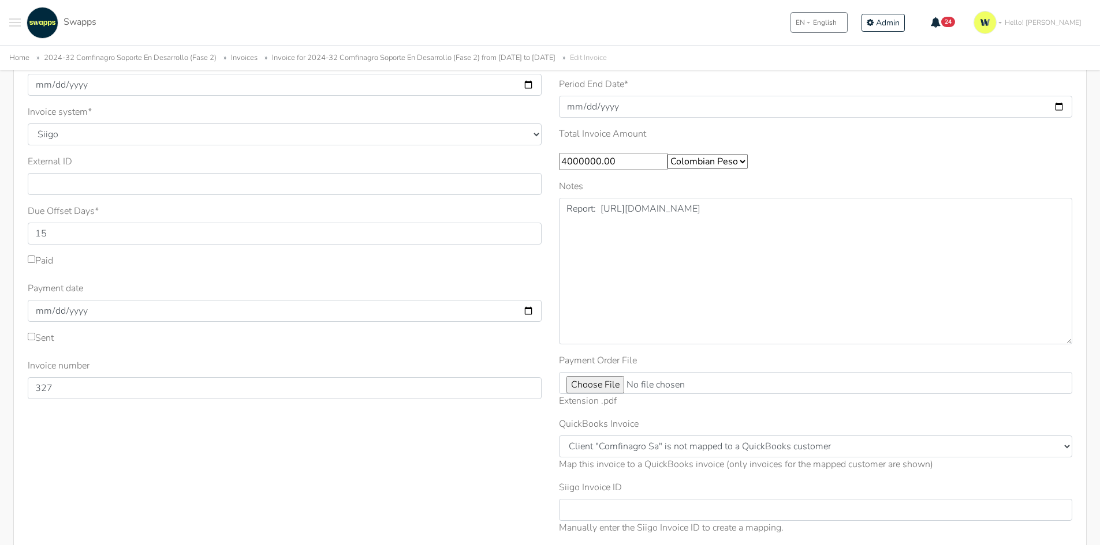
click at [330, 493] on div "Sent Sent Date * 2025-09-12 Invoice system * Quickbooks Samba Siigo * 15" at bounding box center [284, 286] width 531 height 517
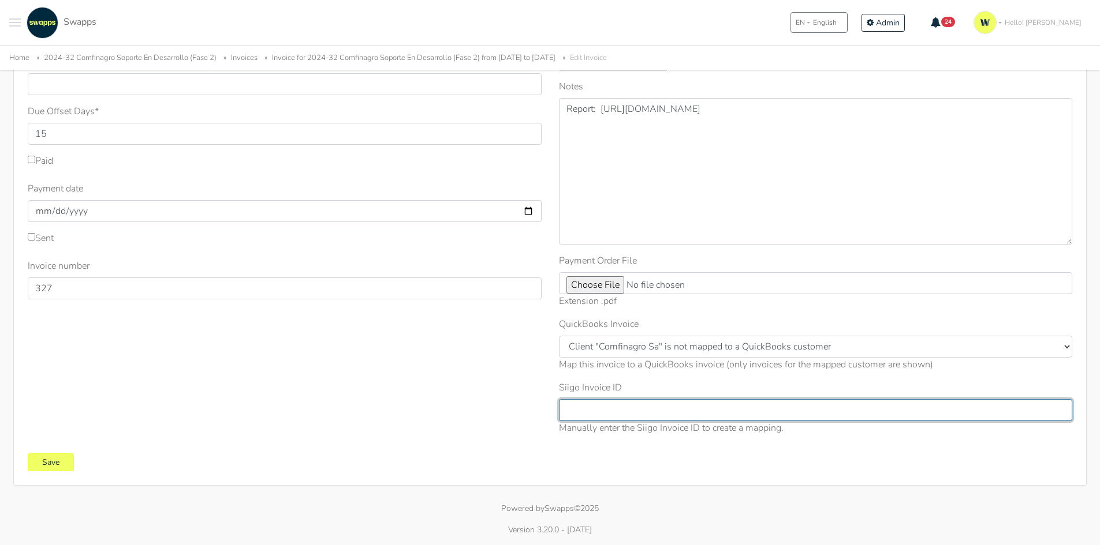
click at [654, 403] on input "Siigo Invoice ID" at bounding box center [816, 410] width 514 height 22
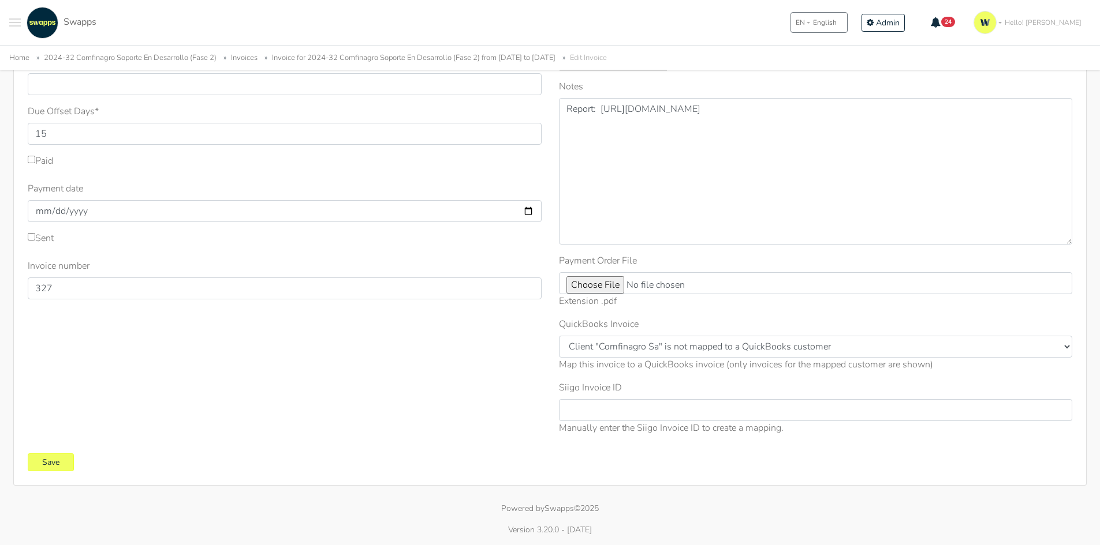
click at [656, 444] on div "Period Start Date * 2025-08-01 Period End Date * 2025-08-31 Total Invoice Amoun…" at bounding box center [815, 186] width 531 height 517
click at [54, 461] on input "Save" at bounding box center [51, 463] width 46 height 18
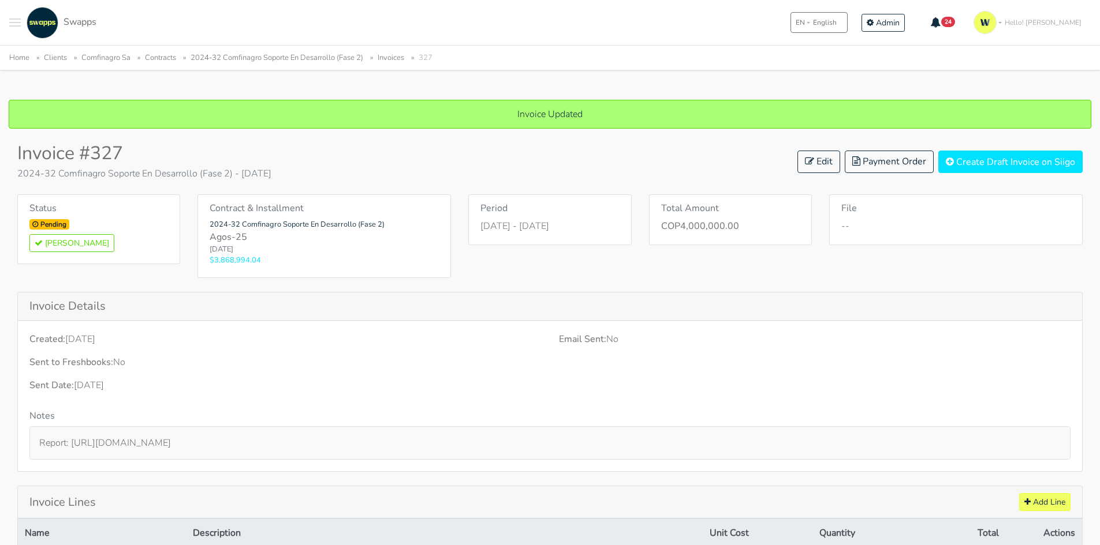
click at [272, 62] on link "2024-32 Comfinagro Soporte En Desarrollo (Fase 2)" at bounding box center [276, 58] width 173 height 10
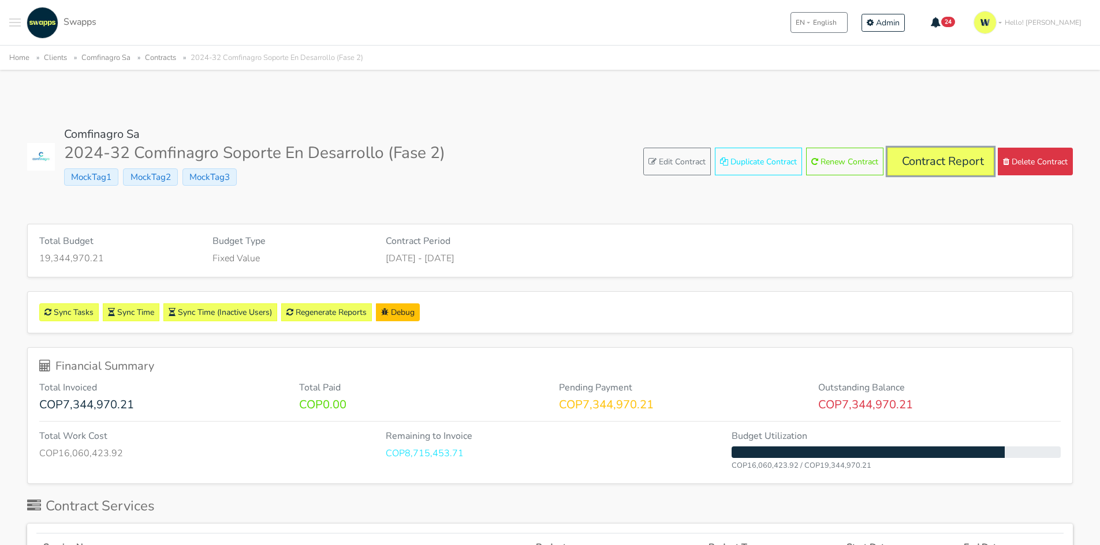
click at [945, 156] on link "Contract Report" at bounding box center [940, 162] width 106 height 28
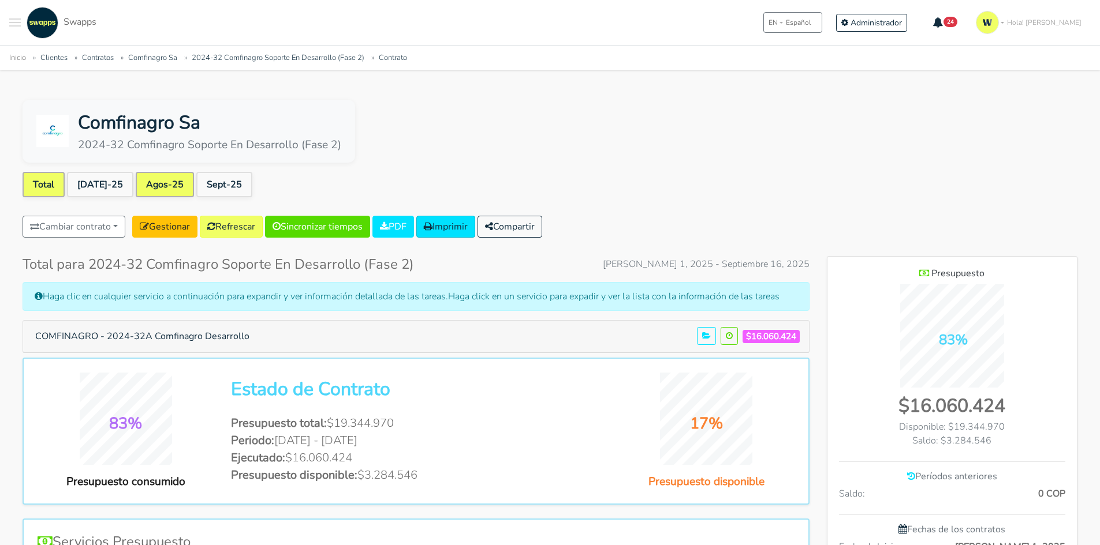
click at [150, 179] on link "Agos-25" at bounding box center [165, 184] width 58 height 25
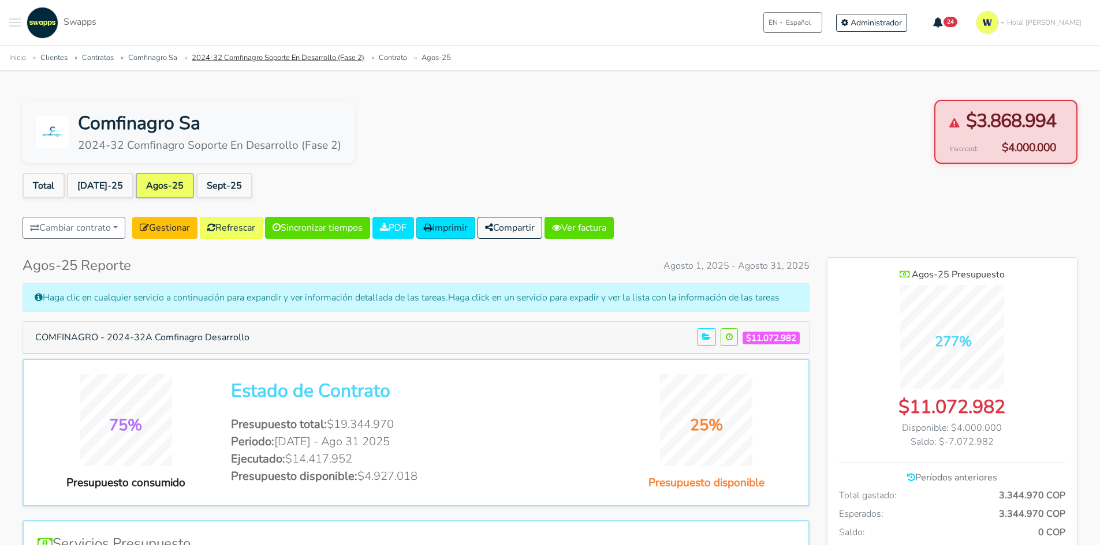
click at [245, 59] on link "2024-32 Comfinagro Soporte En Desarrollo (Fase 2)" at bounding box center [278, 58] width 173 height 10
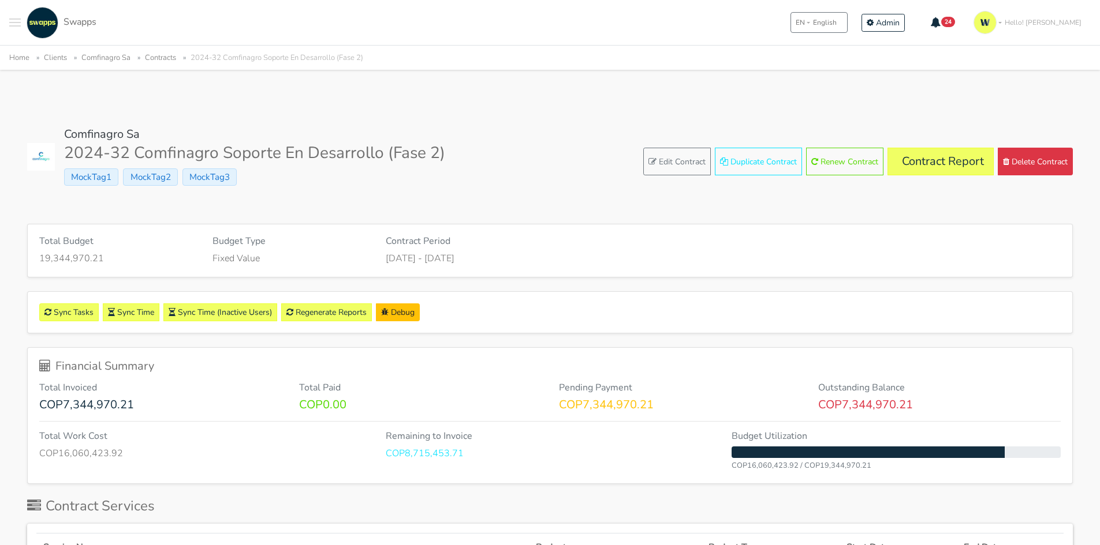
click at [13, 17] on button "Toggle navigation menu" at bounding box center [15, 23] width 12 height 32
click at [32, 62] on span "Clients" at bounding box center [61, 63] width 59 height 12
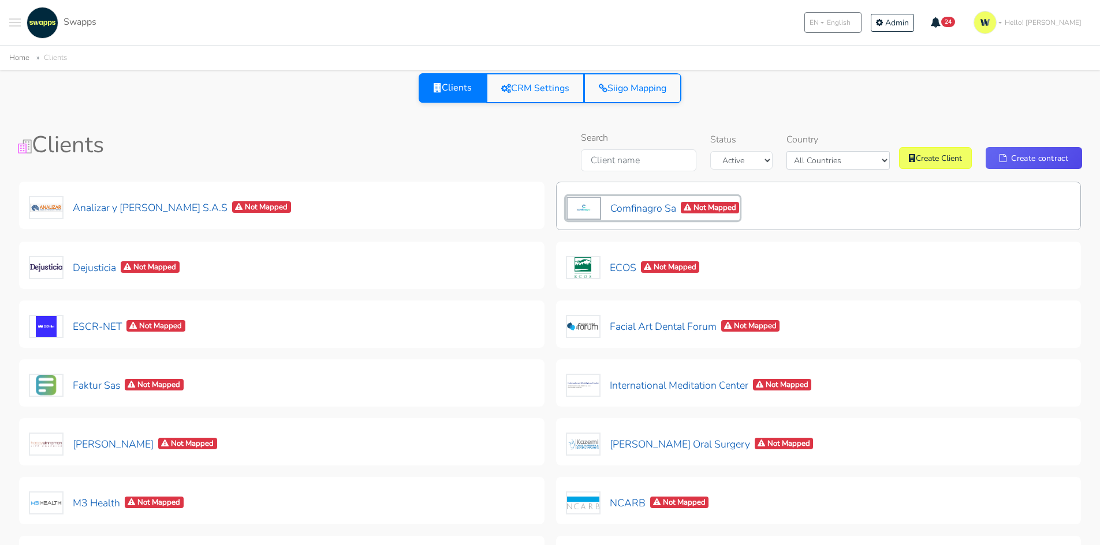
click at [662, 207] on button "Comfinagro Sa Not Mapped" at bounding box center [653, 208] width 174 height 24
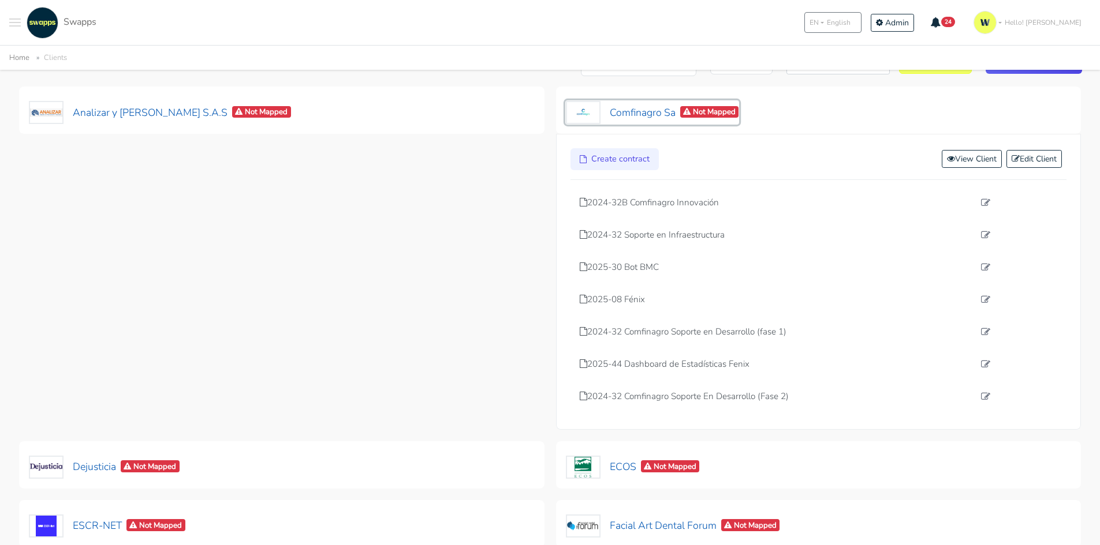
scroll to position [115, 0]
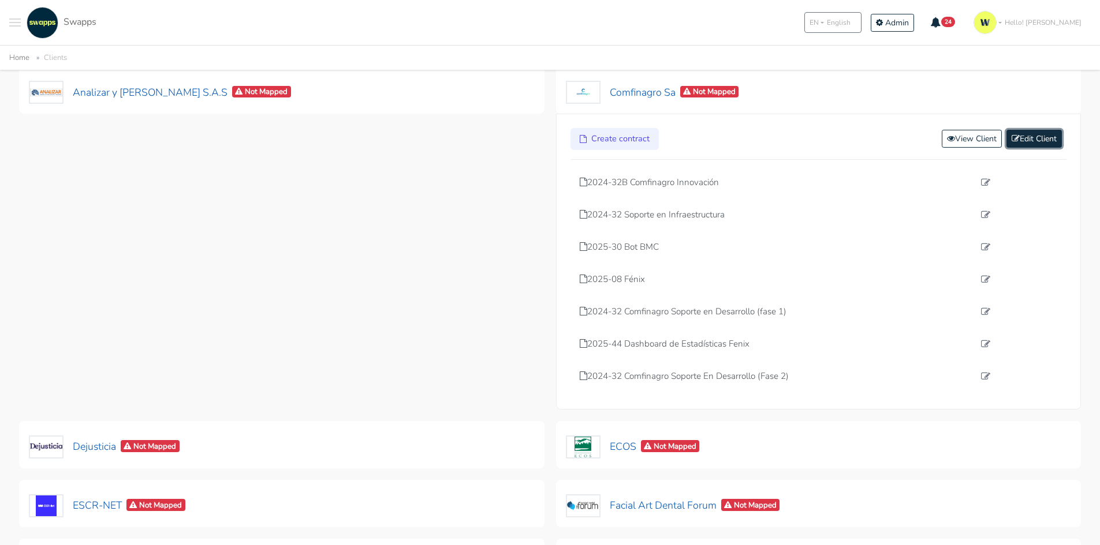
click at [1018, 139] on link "Edit Client" at bounding box center [1033, 139] width 55 height 18
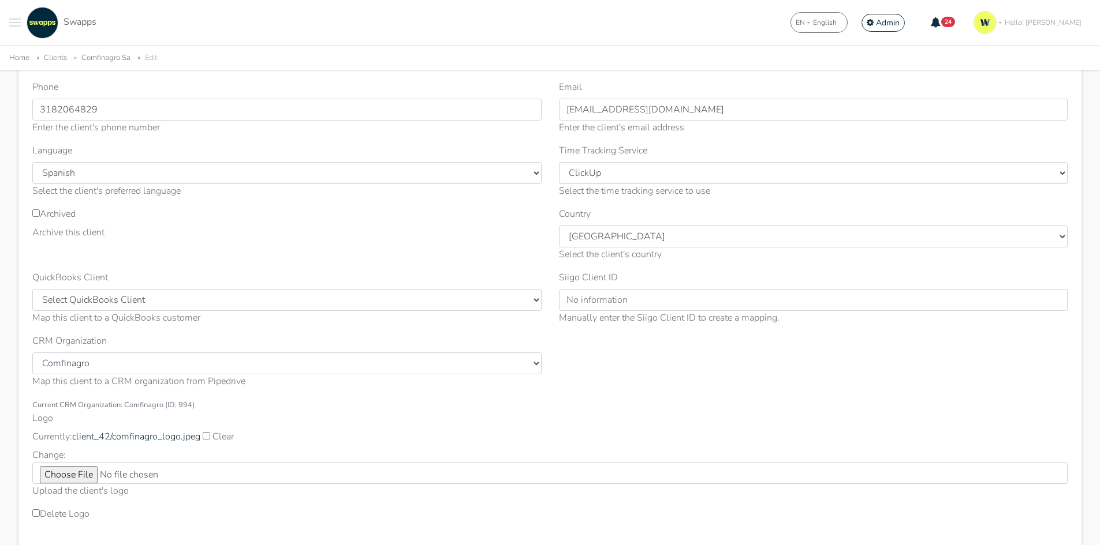
scroll to position [173, 0]
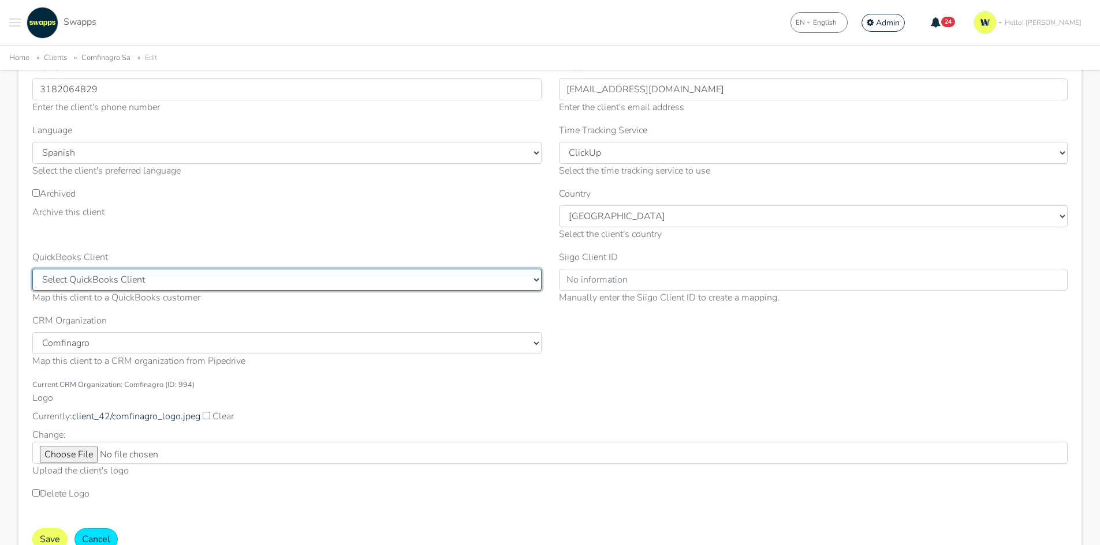
click at [173, 280] on select "Select QuickBooks Client [PERSON_NAME] llc (ID: 403) Environmental Council of S…" at bounding box center [286, 280] width 509 height 22
click at [173, 280] on select "Select QuickBooks Client Craig Storti llc (ID: 403) Environmental Council of St…" at bounding box center [286, 280] width 509 height 22
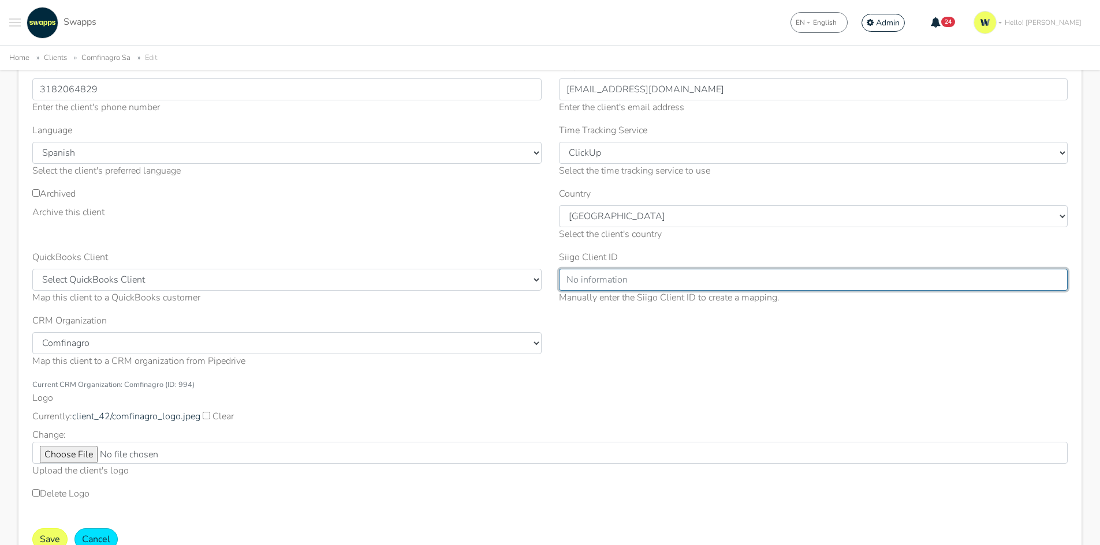
click at [623, 278] on input "Siigo Client ID" at bounding box center [813, 280] width 509 height 22
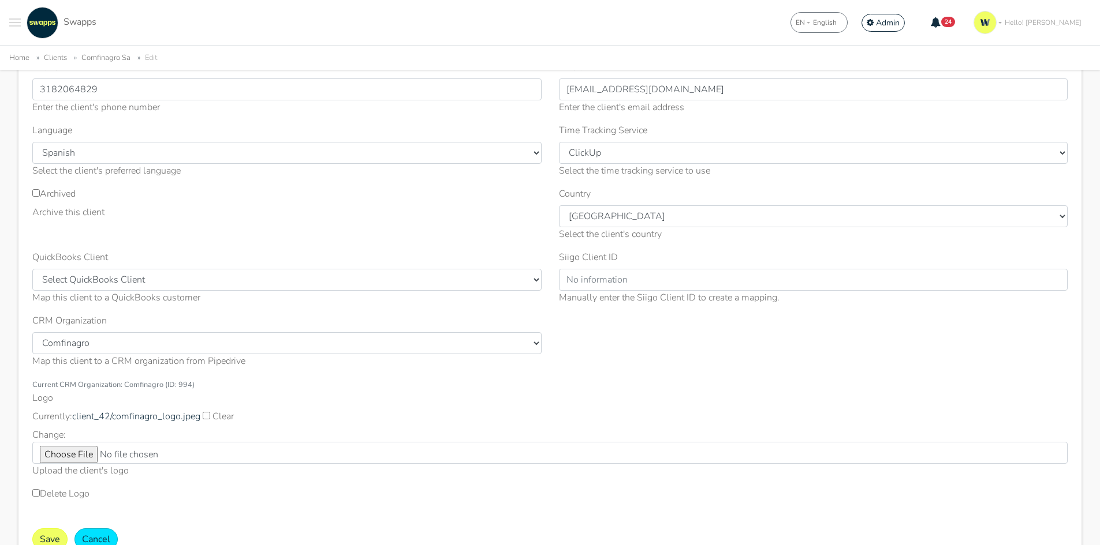
click at [644, 346] on div "Name * Comfinagro Sa Enter the client's name ID Number 805023598 Enter the clie…" at bounding box center [550, 256] width 1052 height 518
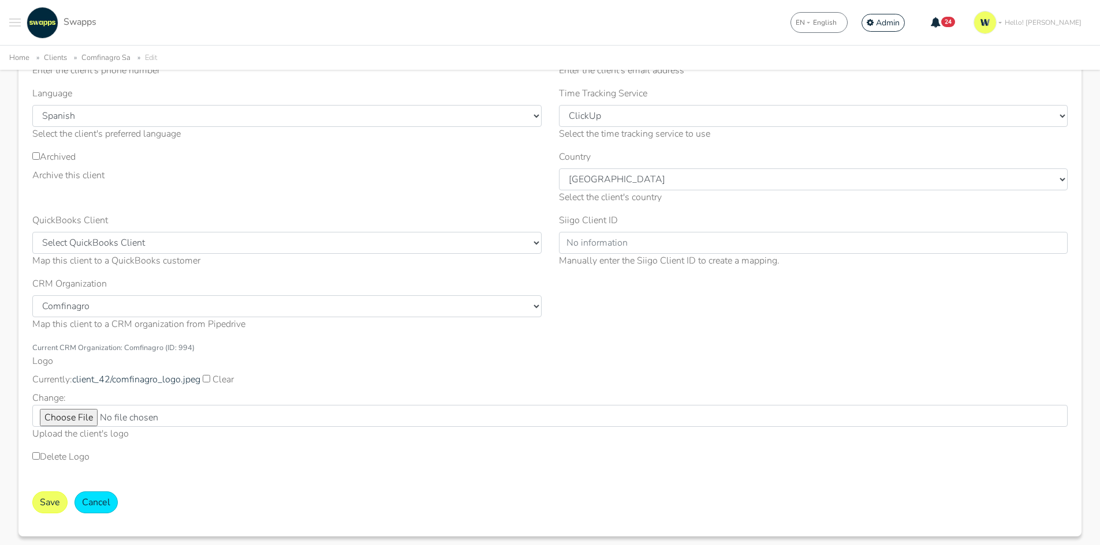
scroll to position [231, 0]
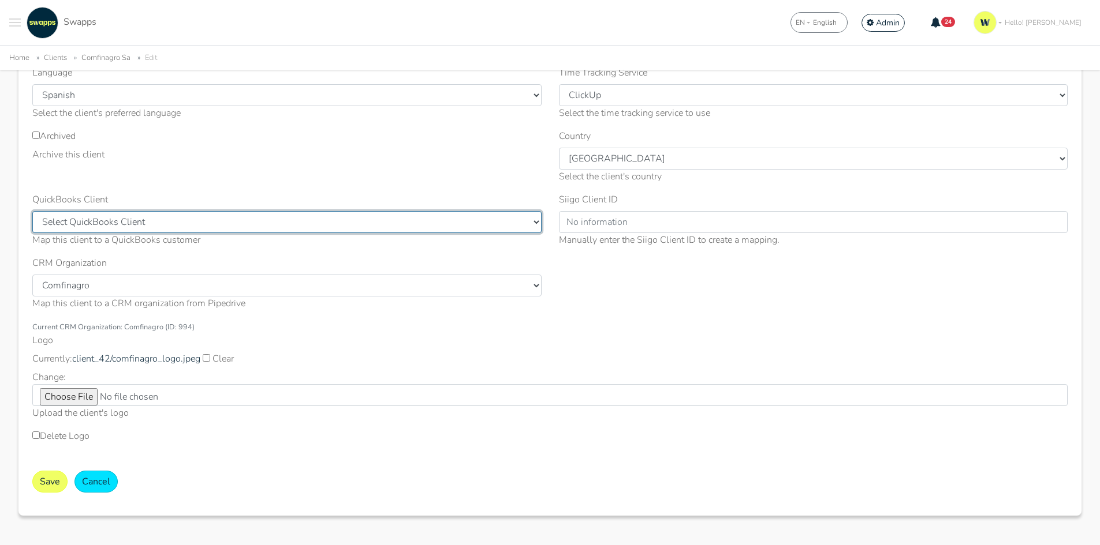
click at [305, 226] on select "Select QuickBooks Client Craig Storti llc (ID: 403) Environmental Council of St…" at bounding box center [286, 222] width 509 height 22
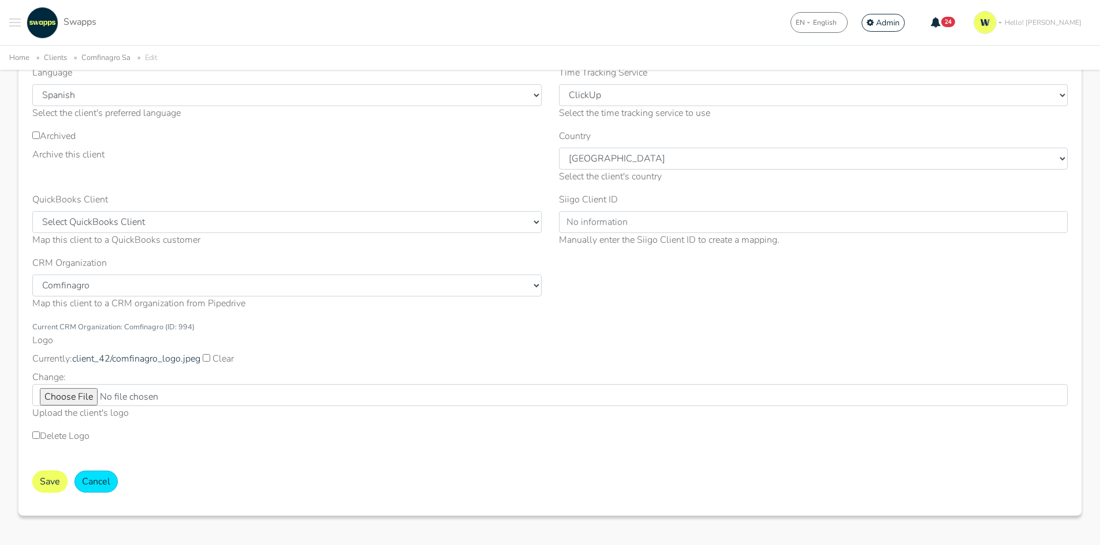
click at [216, 179] on div "Archived Archive this client" at bounding box center [287, 160] width 526 height 63
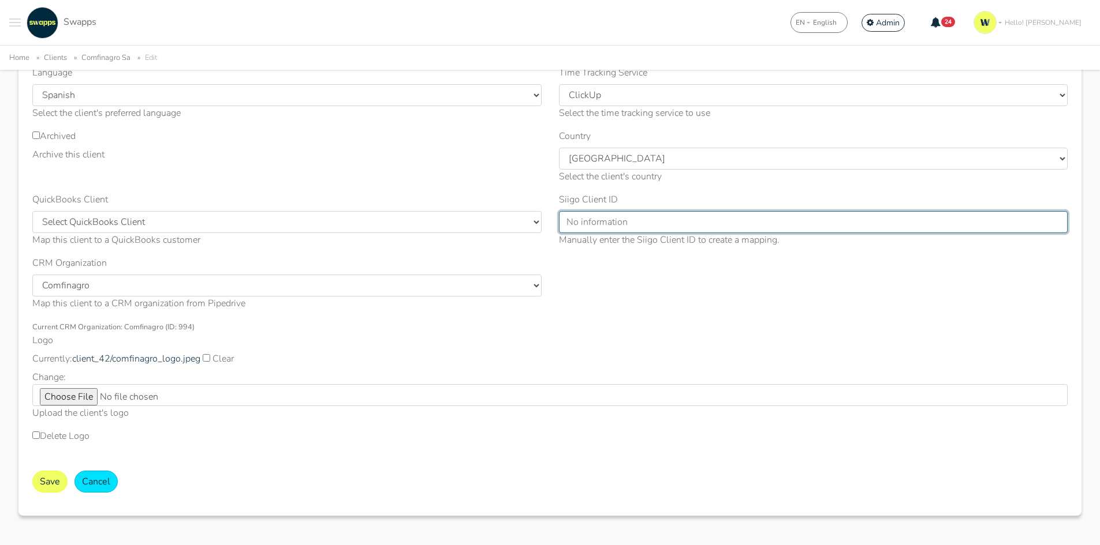
click at [721, 226] on input "Siigo Client ID" at bounding box center [813, 222] width 509 height 22
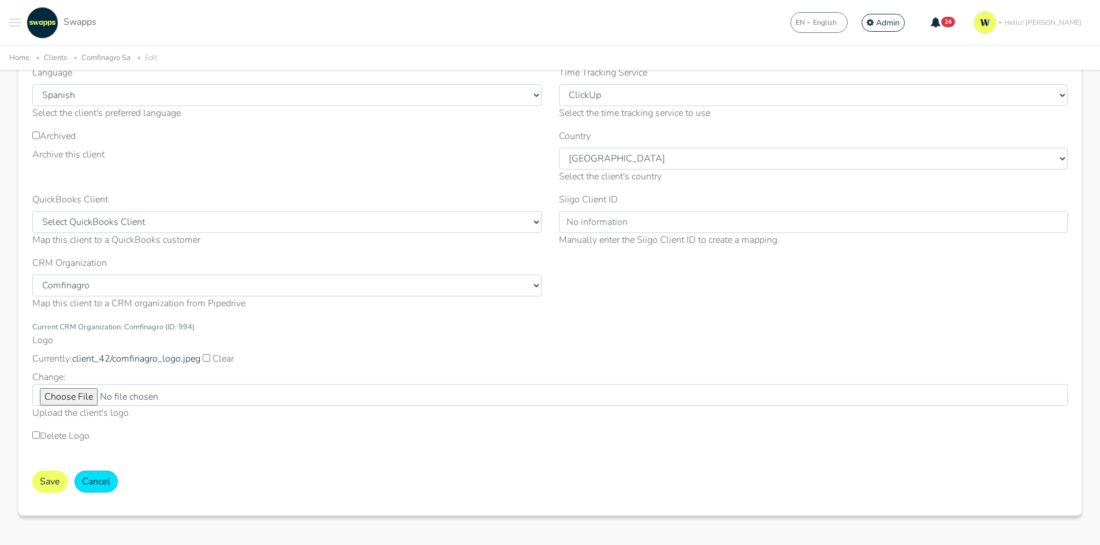
click at [472, 184] on div "Archived Archive this client" at bounding box center [287, 160] width 526 height 63
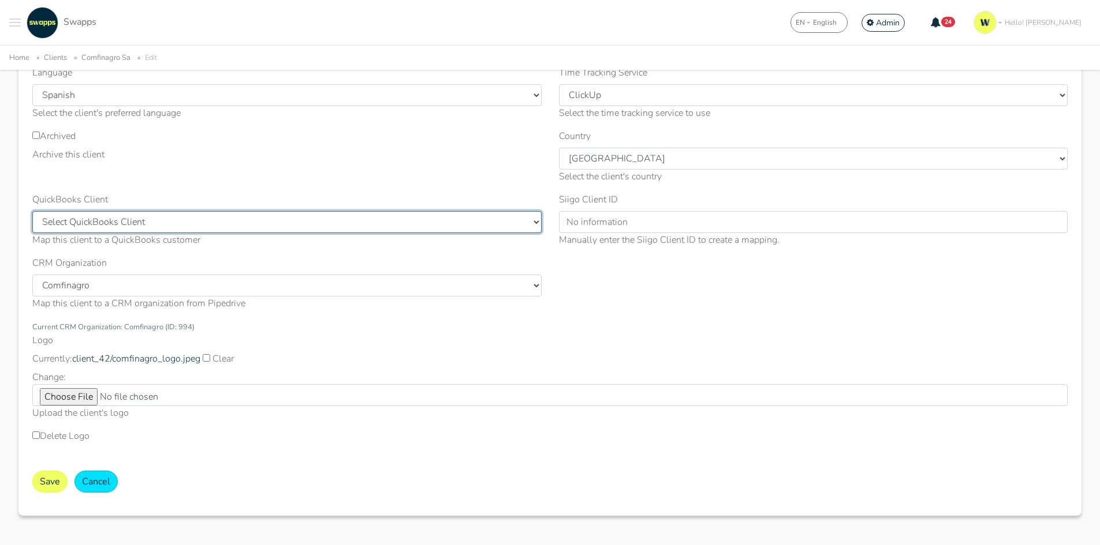
click at [378, 223] on select "Select QuickBooks Client Craig Storti llc (ID: 403) Environmental Council of St…" at bounding box center [286, 222] width 509 height 22
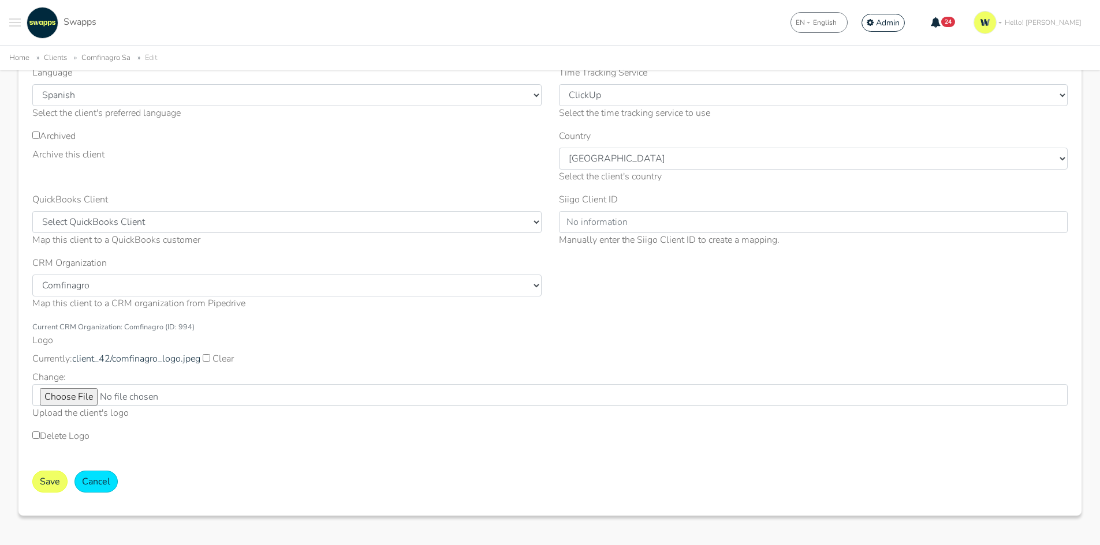
click at [323, 188] on div "Archived Archive this client" at bounding box center [287, 160] width 526 height 63
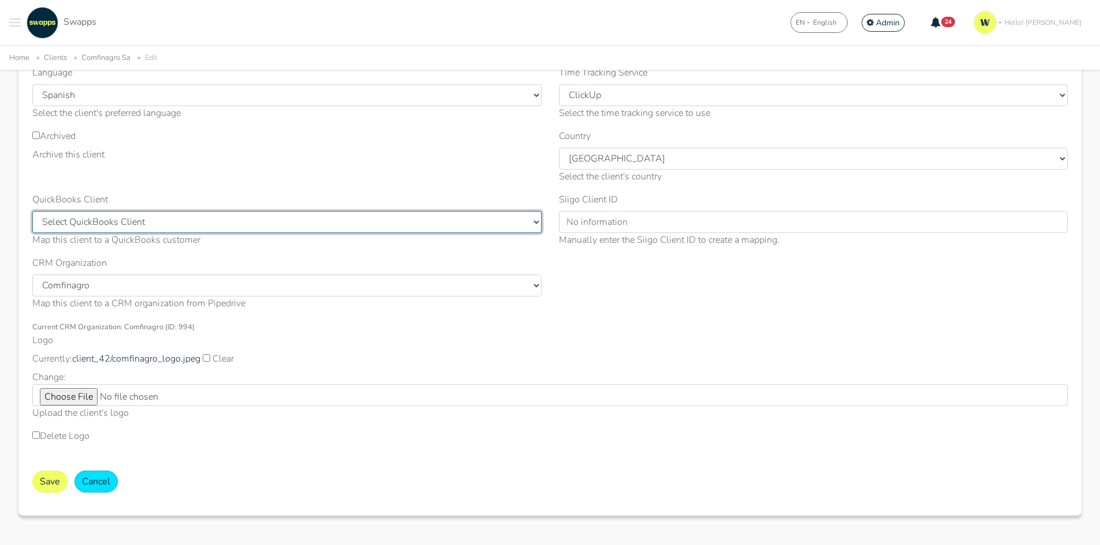
click at [106, 230] on select "Select QuickBooks Client Craig Storti llc (ID: 403) Environmental Council of St…" at bounding box center [286, 222] width 509 height 22
click at [67, 221] on select "Select QuickBooks Client Craig Storti llc (ID: 403) Environmental Council of St…" at bounding box center [286, 222] width 509 height 22
click at [67, 228] on select "Select QuickBooks Client Craig Storti llc (ID: 403) Environmental Council of St…" at bounding box center [286, 222] width 509 height 22
click at [126, 220] on select "Select QuickBooks Client Craig Storti llc (ID: 403) Environmental Council of St…" at bounding box center [286, 222] width 509 height 22
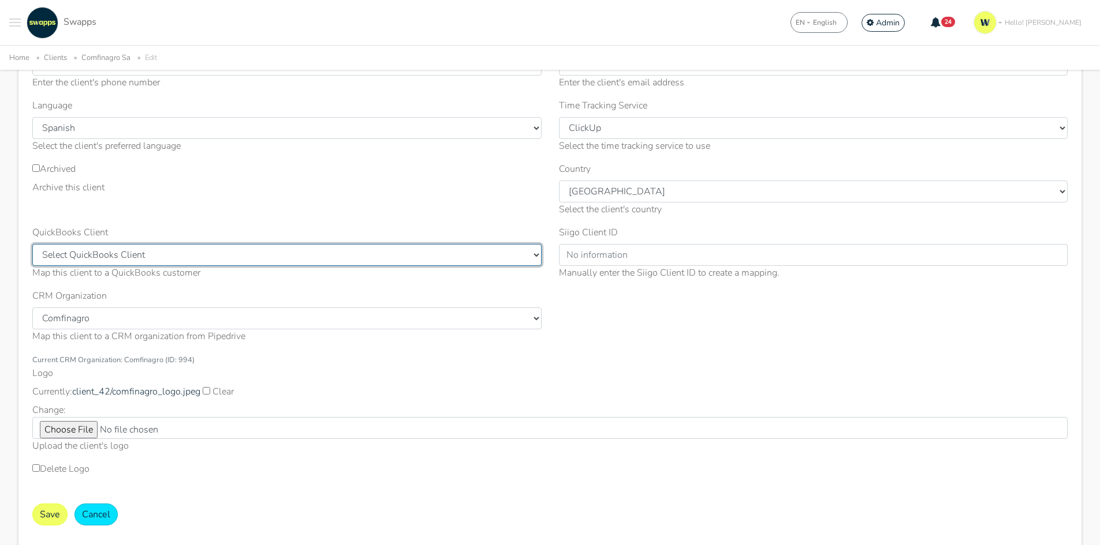
scroll to position [102, 0]
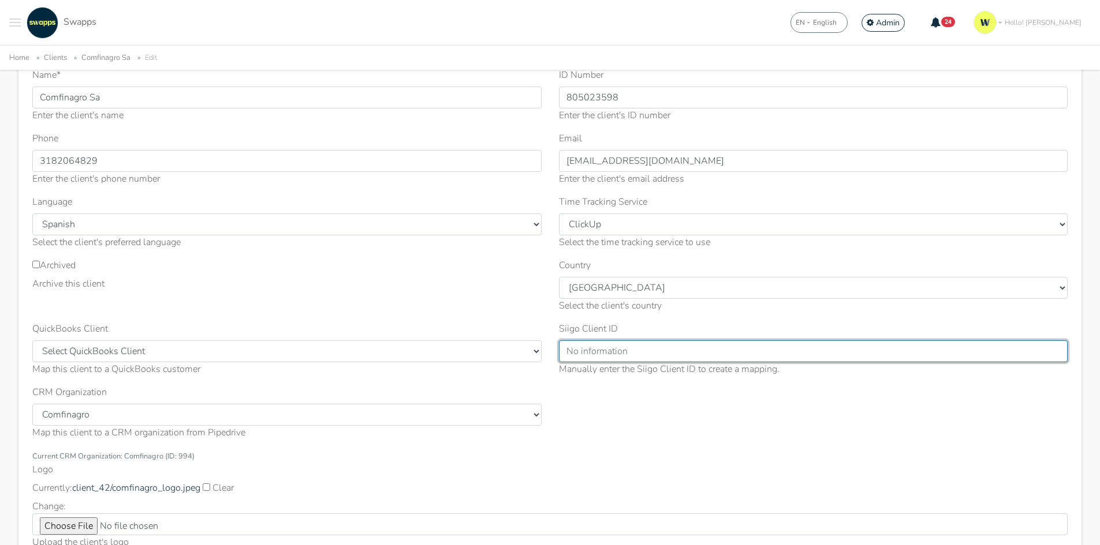
click at [604, 357] on input "Siigo Client ID" at bounding box center [813, 352] width 509 height 22
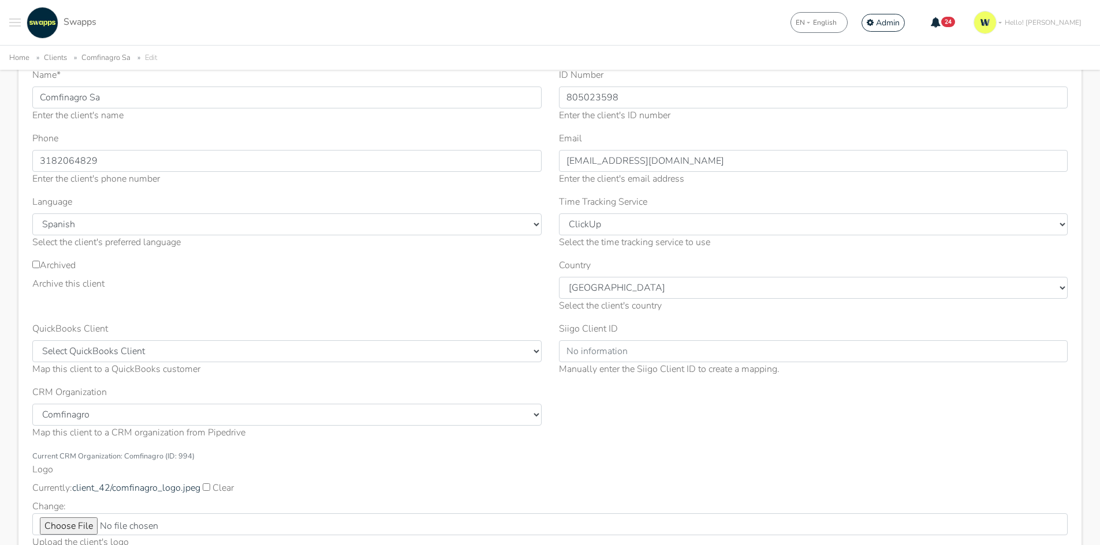
click at [559, 362] on div "Manually enter the Siigo Client ID to create a mapping." at bounding box center [813, 369] width 509 height 14
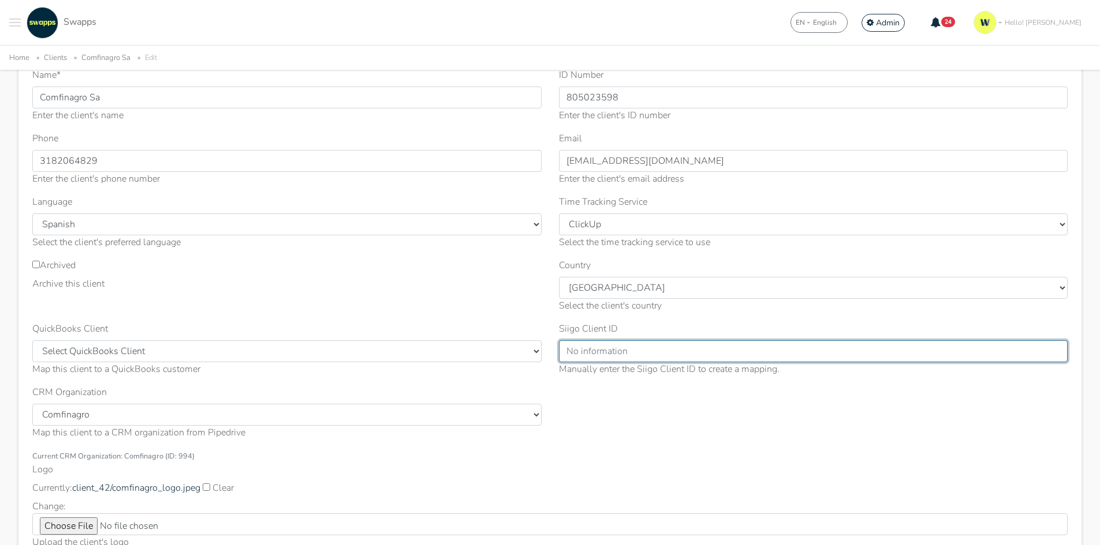
click at [582, 358] on input "Siigo Client ID" at bounding box center [813, 352] width 509 height 22
drag, startPoint x: 582, startPoint y: 358, endPoint x: 630, endPoint y: 354, distance: 48.7
click at [630, 354] on input "Siigo Client ID" at bounding box center [813, 352] width 509 height 22
click at [679, 361] on input "Siigo Client ID" at bounding box center [813, 352] width 509 height 22
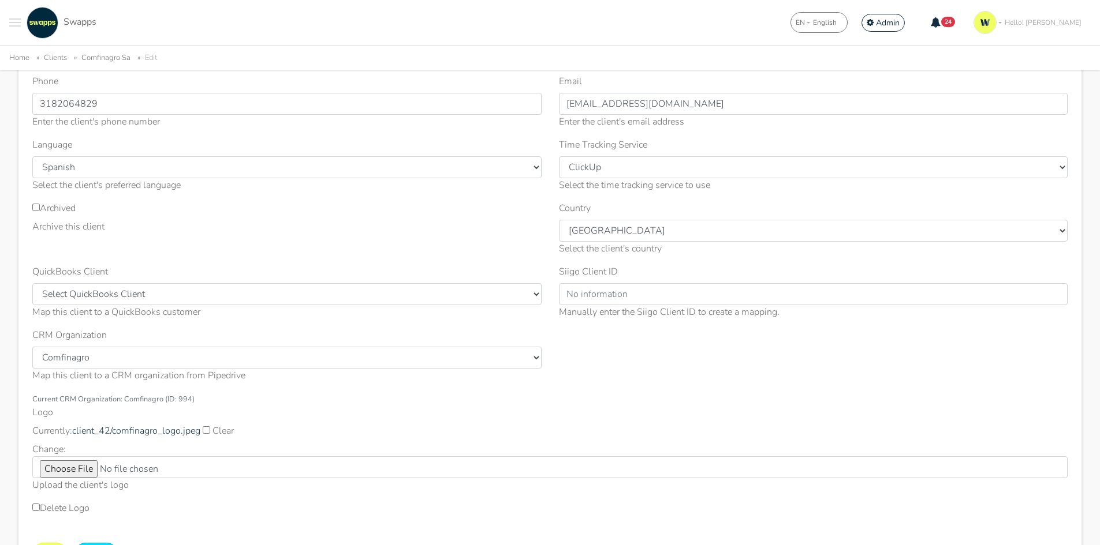
scroll to position [159, 0]
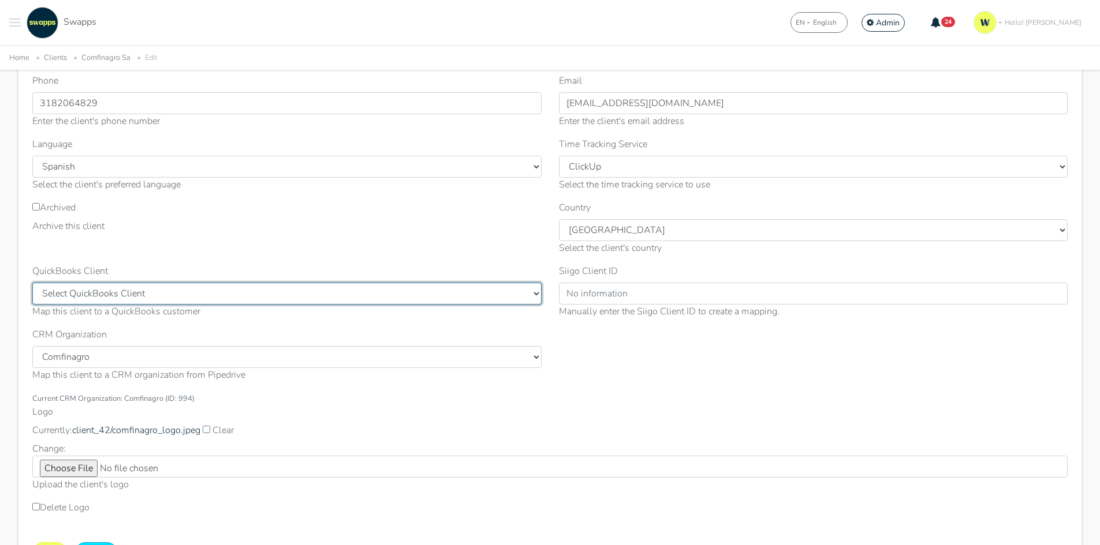
click at [287, 295] on select "Select QuickBooks Client Craig Storti llc (ID: 403) Environmental Council of St…" at bounding box center [286, 294] width 509 height 22
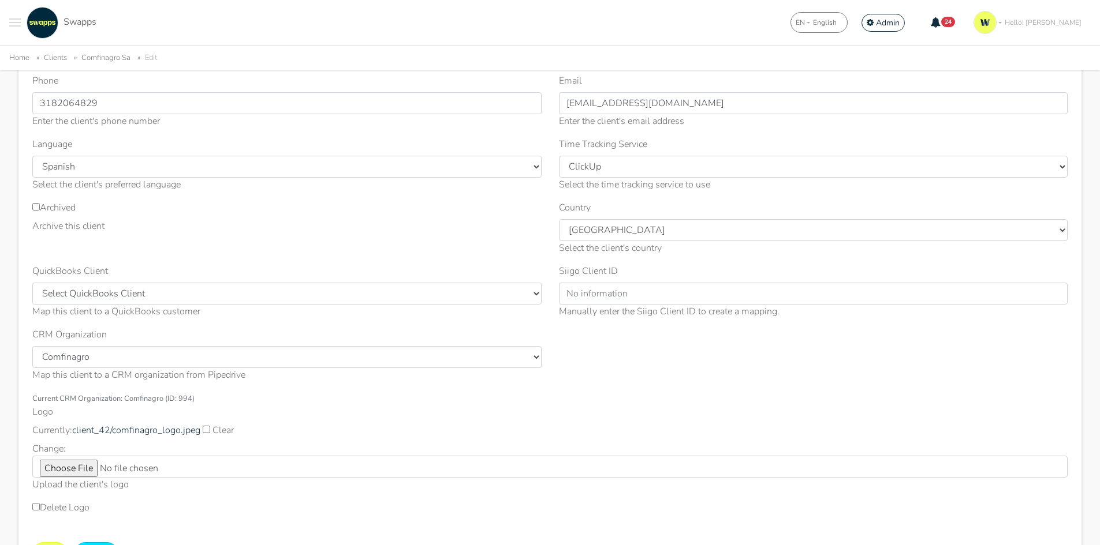
click at [341, 326] on div "QuickBooks Client Select QuickBooks Client Craig Storti llc (ID: 403) Environme…" at bounding box center [287, 295] width 526 height 63
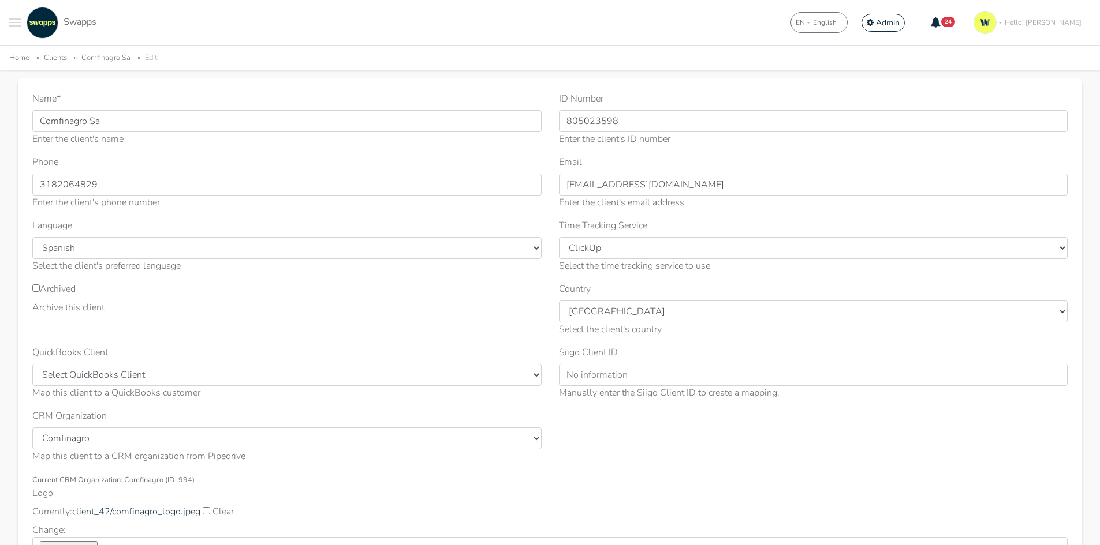
scroll to position [58, 0]
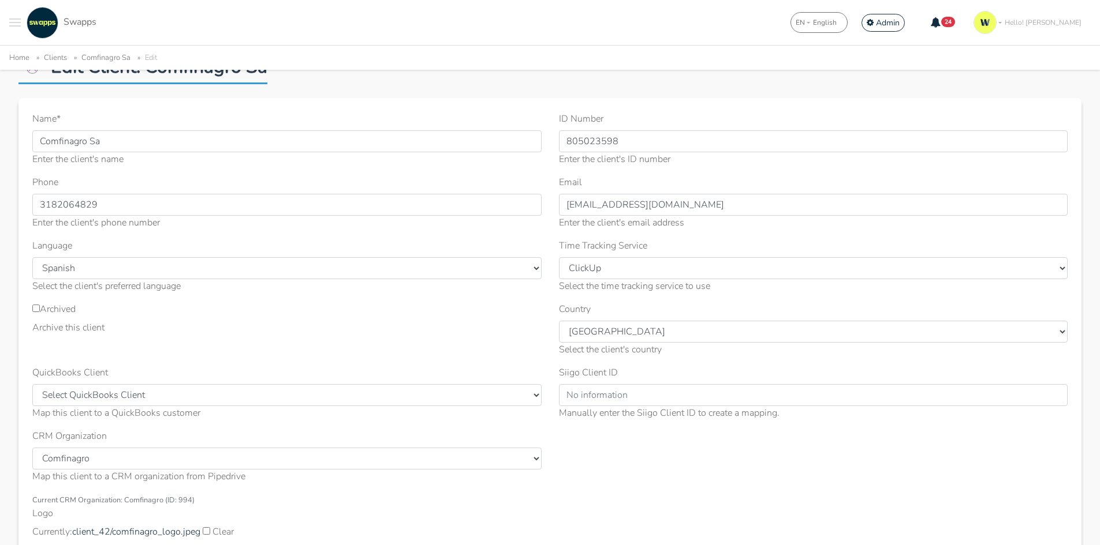
click at [633, 413] on div "Manually enter the Siigo Client ID to create a mapping." at bounding box center [813, 413] width 509 height 14
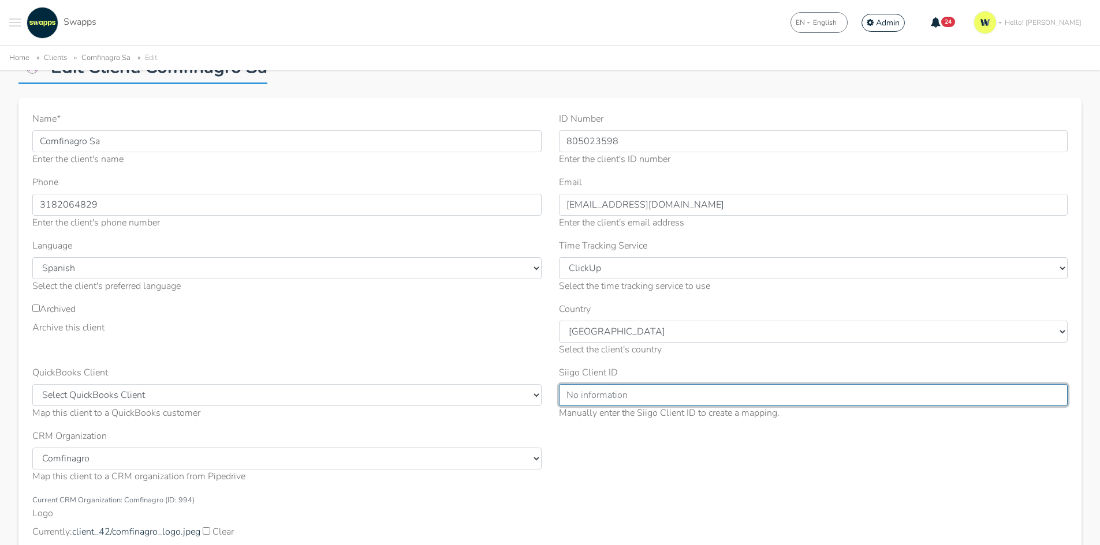
click at [635, 395] on input "Siigo Client ID" at bounding box center [813, 395] width 509 height 22
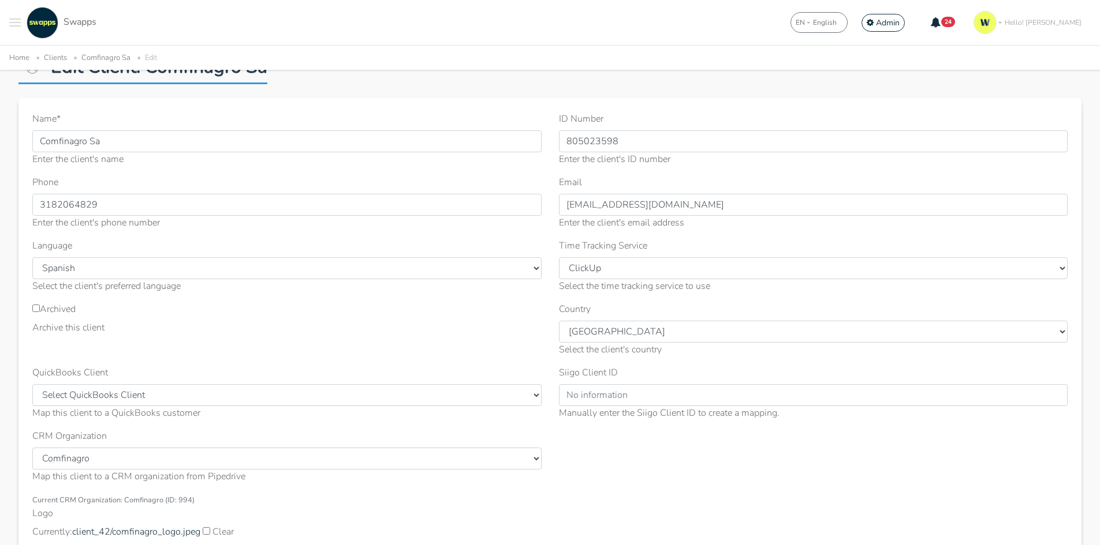
click at [620, 374] on div "Siigo Client ID Manually enter the Siigo Client ID to create a mapping." at bounding box center [813, 393] width 509 height 54
click at [899, 21] on span "Admin" at bounding box center [888, 22] width 24 height 11
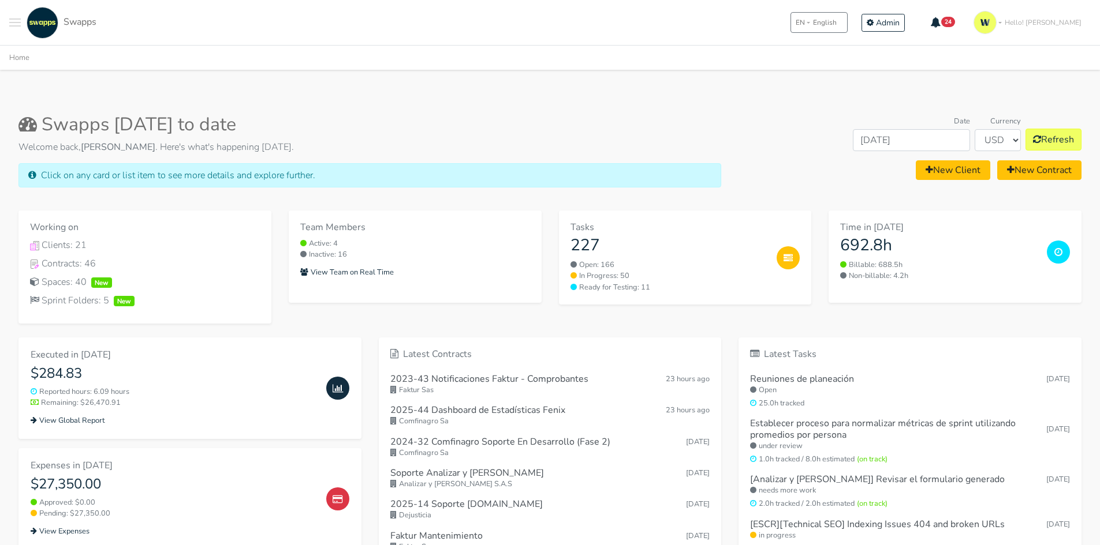
click at [1068, 21] on span "Hello! [PERSON_NAME]" at bounding box center [1042, 22] width 77 height 10
click at [1041, 133] on link "Log out" at bounding box center [1044, 138] width 94 height 21
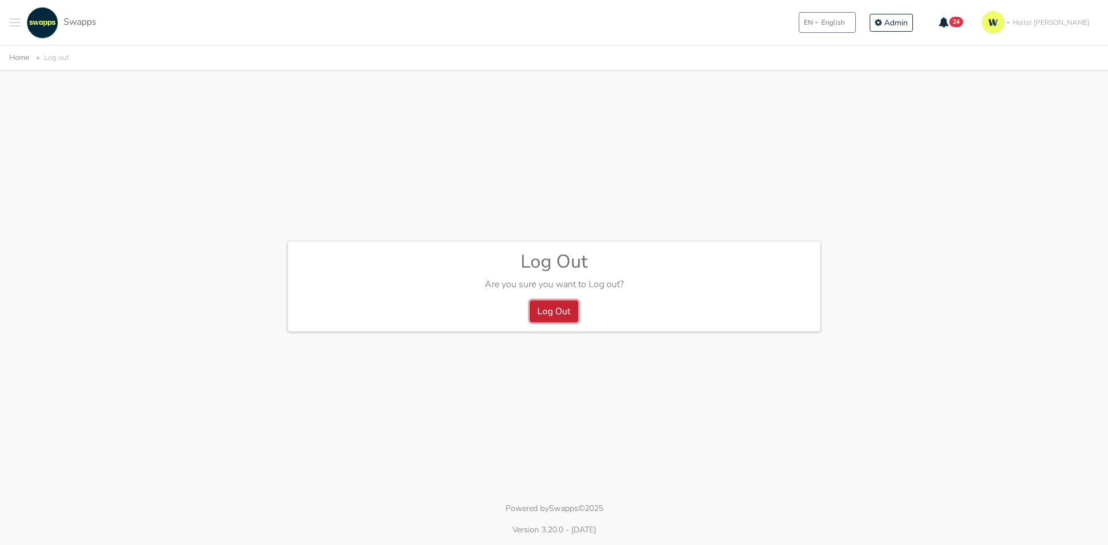
click at [543, 306] on button "Log Out" at bounding box center [554, 312] width 48 height 22
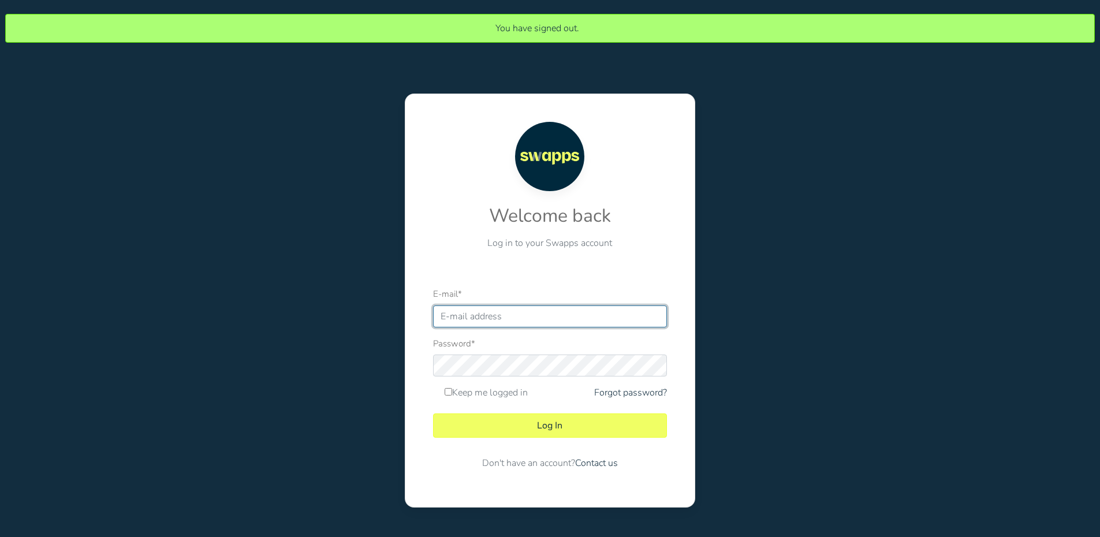
type input "[EMAIL_ADDRESS][DOMAIN_NAME]"
click at [732, 195] on div "Welcome back Log in to your Swapps account E-mail * [EMAIL_ADDRESS][DOMAIN_NAME…" at bounding box center [550, 301] width 462 height 414
click at [555, 314] on input "[EMAIL_ADDRESS][DOMAIN_NAME]" at bounding box center [550, 316] width 234 height 22
drag, startPoint x: 555, startPoint y: 314, endPoint x: 369, endPoint y: 305, distance: 186.6
click at [369, 305] on div "Welcome back Log in to your Swapps account E-mail * [EMAIL_ADDRESS][DOMAIN_NAME…" at bounding box center [550, 301] width 462 height 414
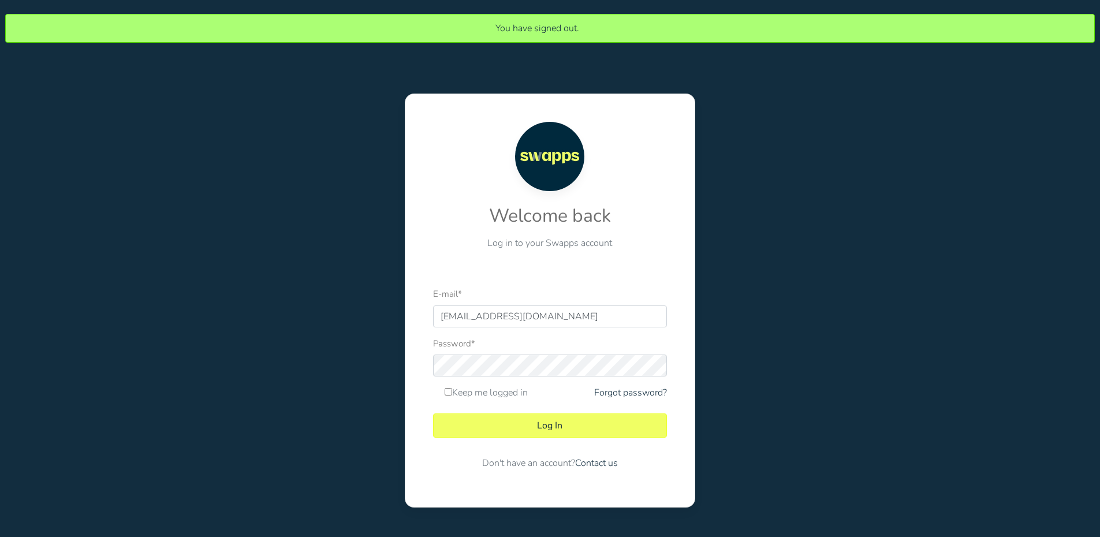
click at [783, 139] on div "You have signed out. Welcome back Log in to your Swapps account E-mail * [EMAIL…" at bounding box center [549, 267] width 1117 height 535
